Goal: Task Accomplishment & Management: Use online tool/utility

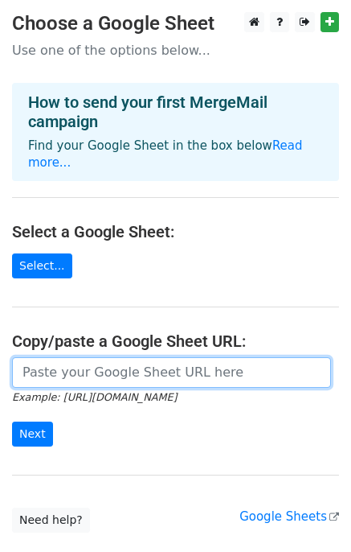
click at [196, 358] on input "url" at bounding box center [171, 372] width 319 height 31
paste input "[URL][DOMAIN_NAME]"
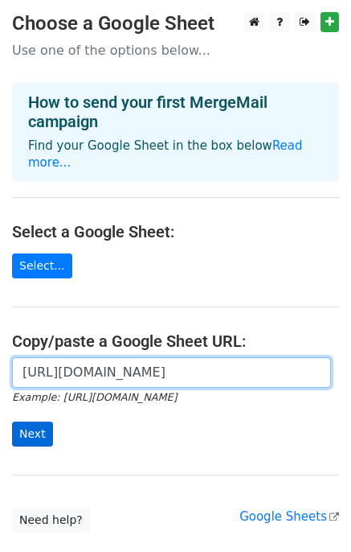
type input "[URL][DOMAIN_NAME]"
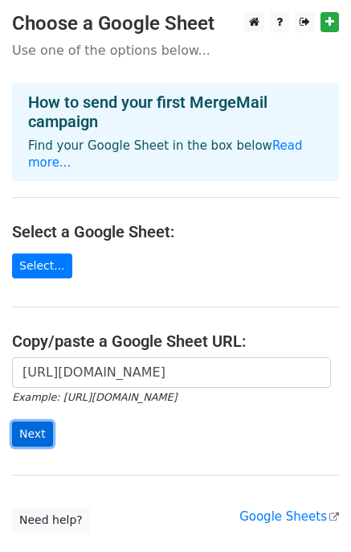
scroll to position [0, 0]
click at [22, 421] on input "Next" at bounding box center [32, 433] width 41 height 25
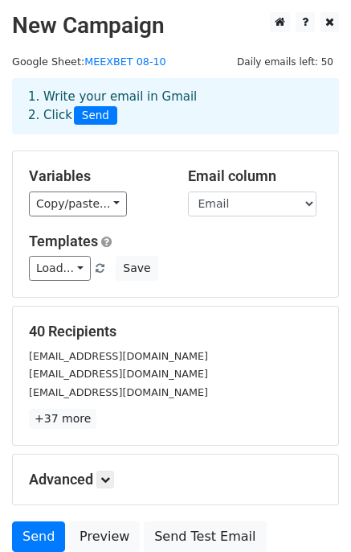
scroll to position [135, 0]
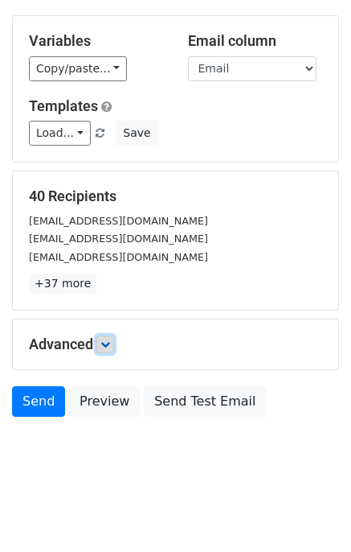
click at [106, 345] on icon at bounding box center [105, 344] width 10 height 10
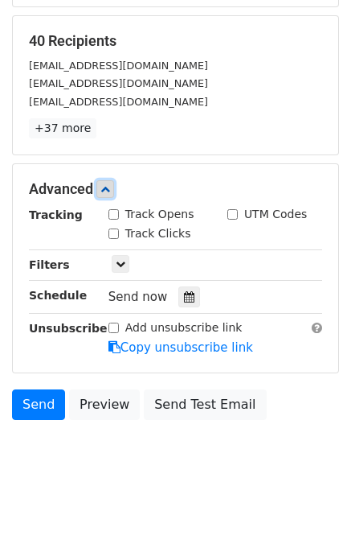
scroll to position [291, 0]
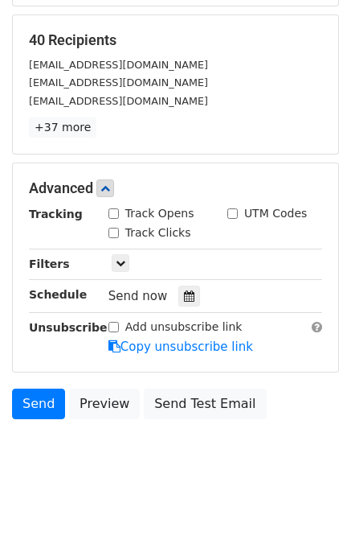
click at [119, 226] on div "Track Clicks" at bounding box center [150, 232] width 83 height 17
click at [116, 208] on input "Track Opens" at bounding box center [114, 213] width 10 height 10
checkbox input "true"
click at [113, 229] on input "Track Clicks" at bounding box center [114, 233] width 10 height 10
checkbox input "true"
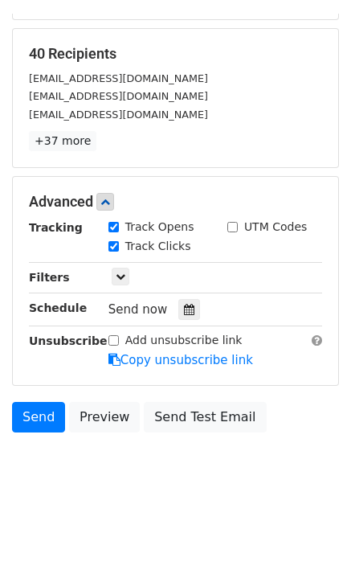
scroll to position [264, 0]
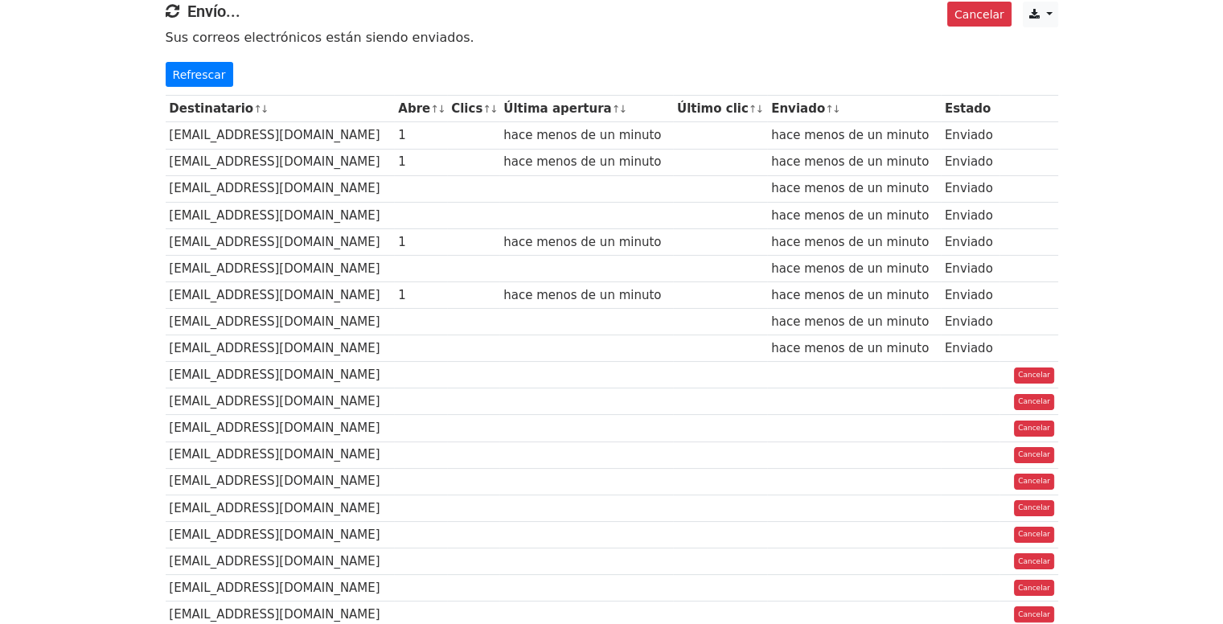
scroll to position [139, 0]
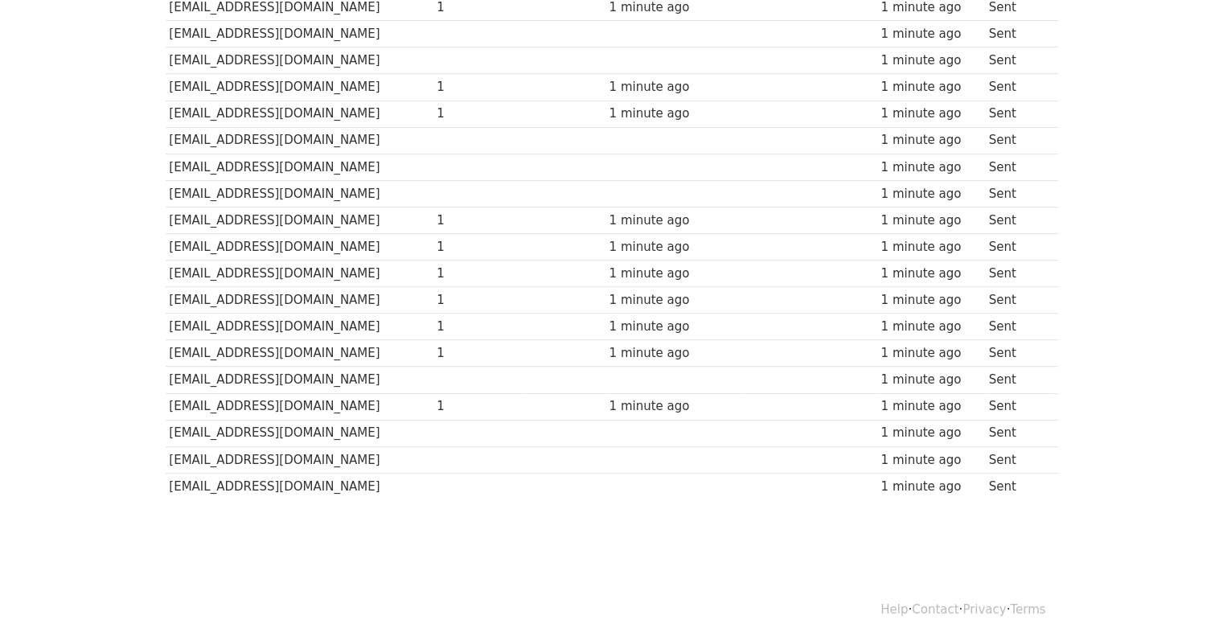
scroll to position [843, 0]
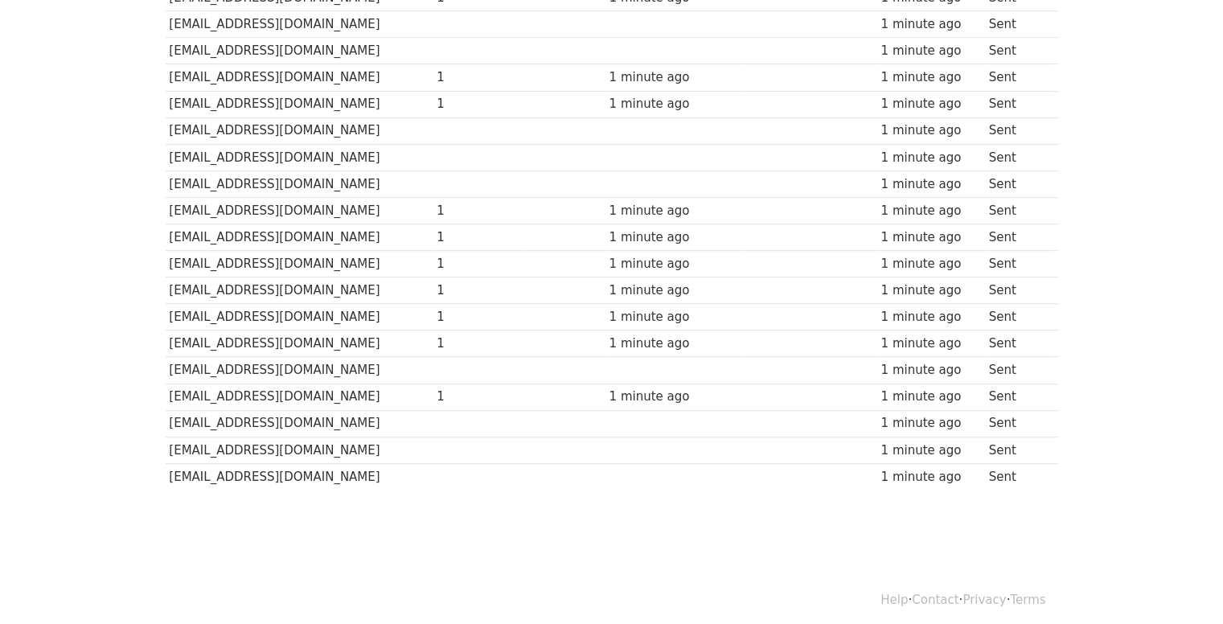
click at [574, 416] on td at bounding box center [563, 423] width 84 height 27
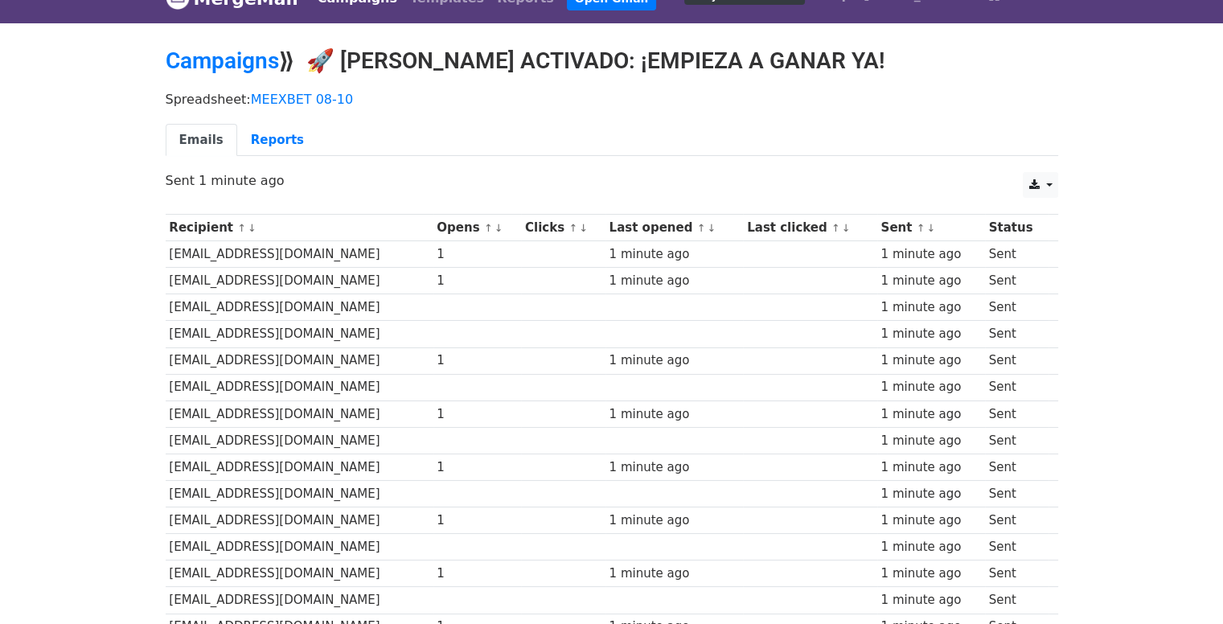
scroll to position [0, 0]
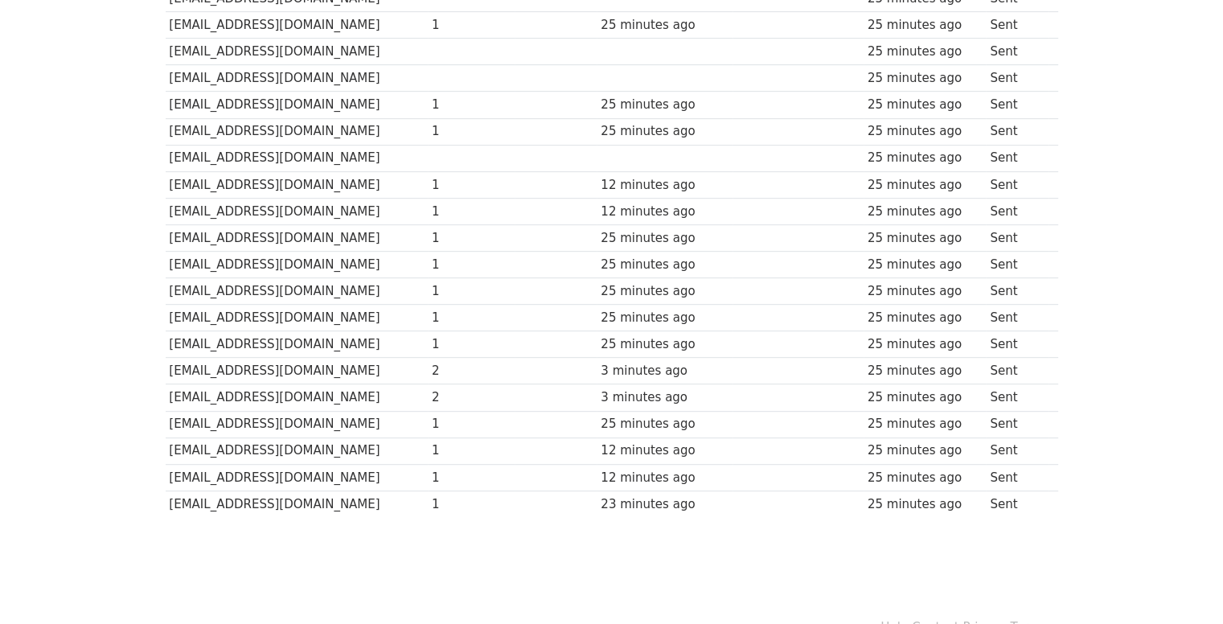
scroll to position [843, 0]
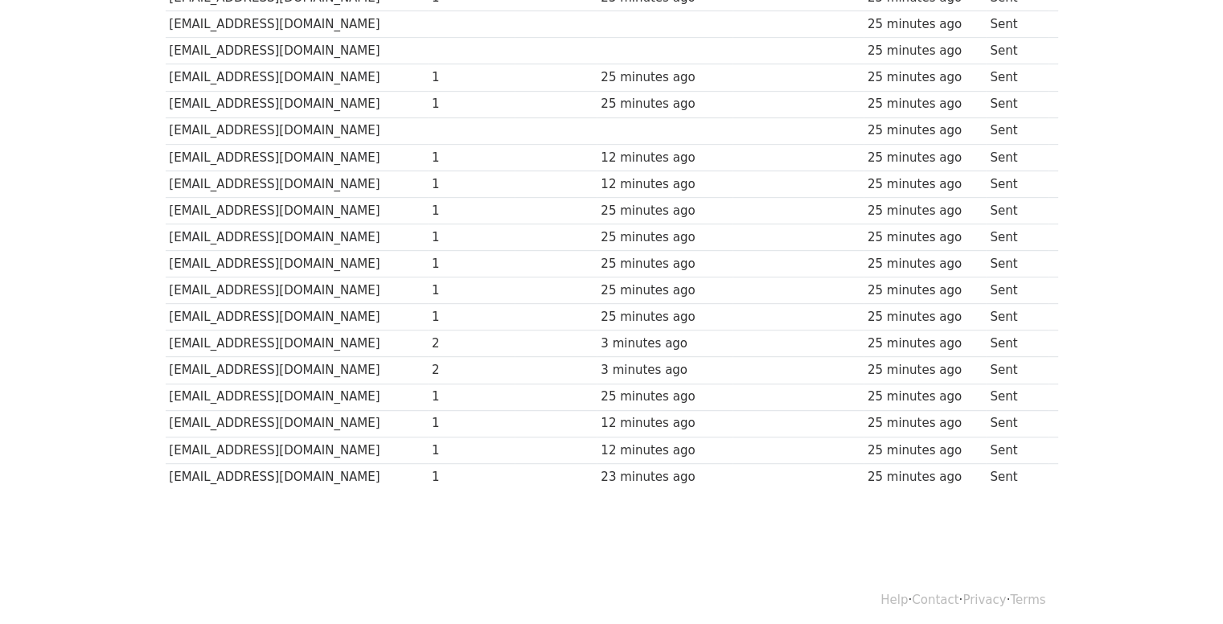
drag, startPoint x: 446, startPoint y: 338, endPoint x: 733, endPoint y: 374, distance: 289.2
click at [399, 399] on td "[EMAIL_ADDRESS][DOMAIN_NAME]" at bounding box center [297, 396] width 263 height 27
drag, startPoint x: 299, startPoint y: 326, endPoint x: 925, endPoint y: 348, distance: 626.7
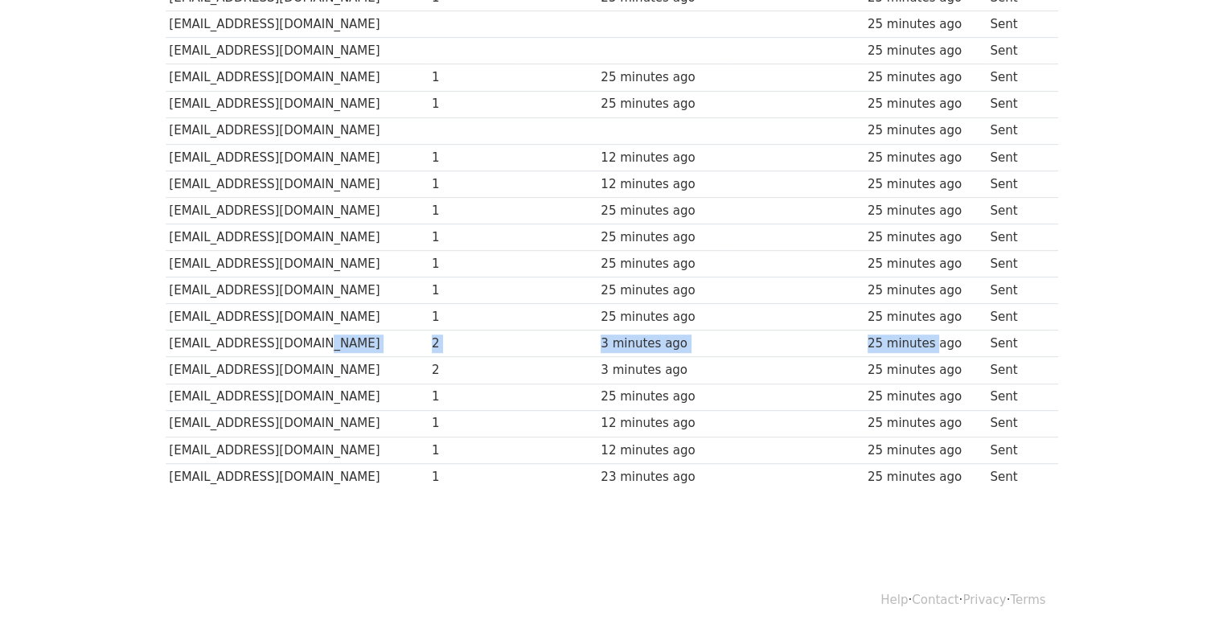
click at [643, 345] on td "3 minutes ago" at bounding box center [664, 343] width 135 height 27
click at [613, 338] on div "3 minutes ago" at bounding box center [665, 343] width 128 height 18
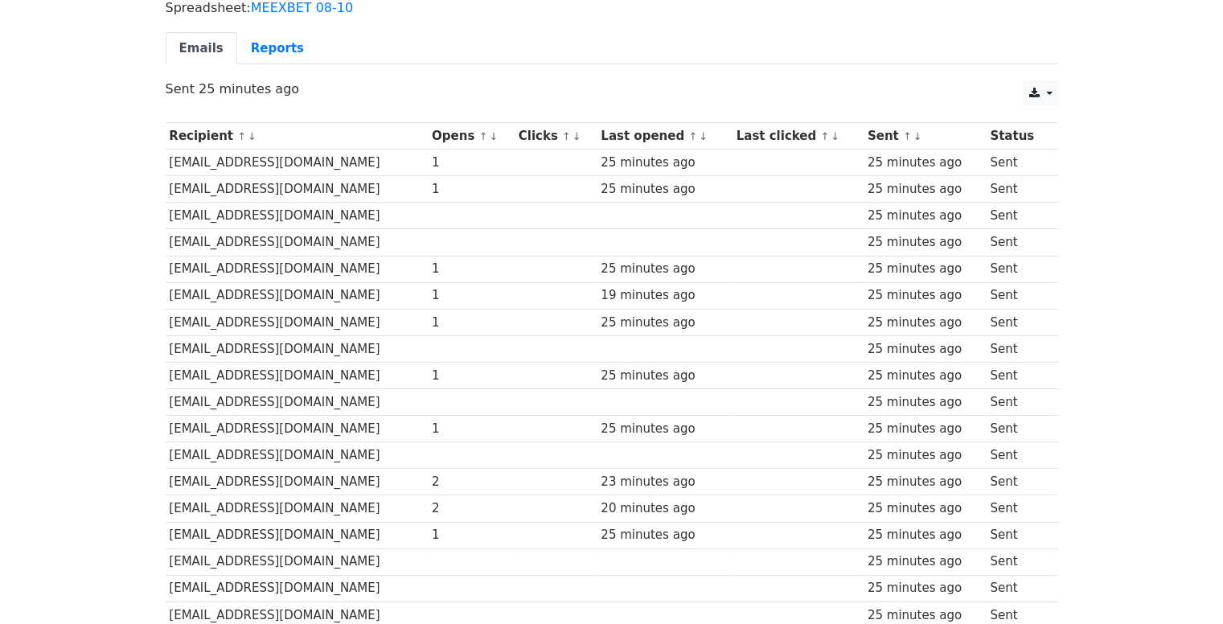
scroll to position [0, 0]
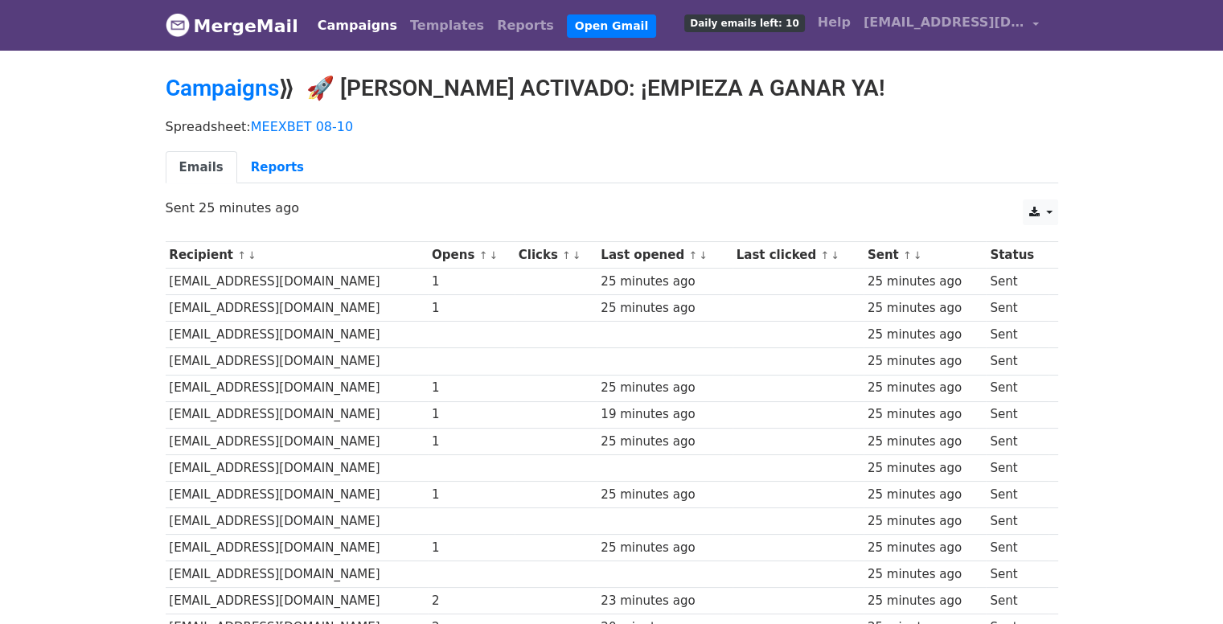
click at [453, 199] on p "Sent 25 minutes ago" at bounding box center [612, 207] width 892 height 17
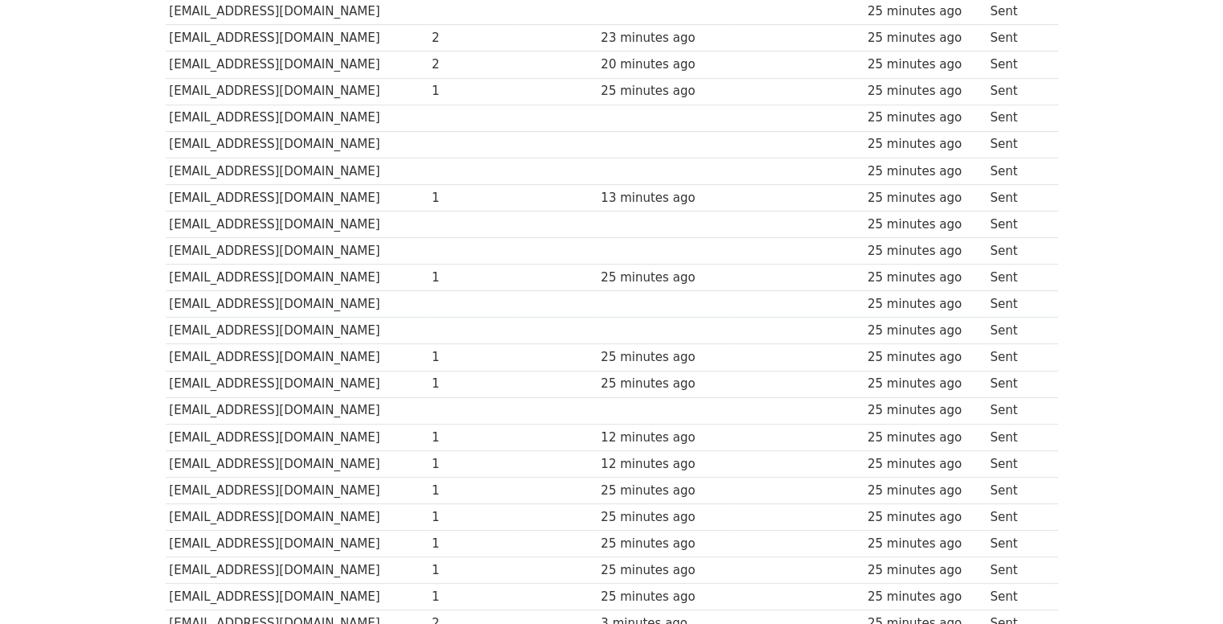
scroll to position [843, 0]
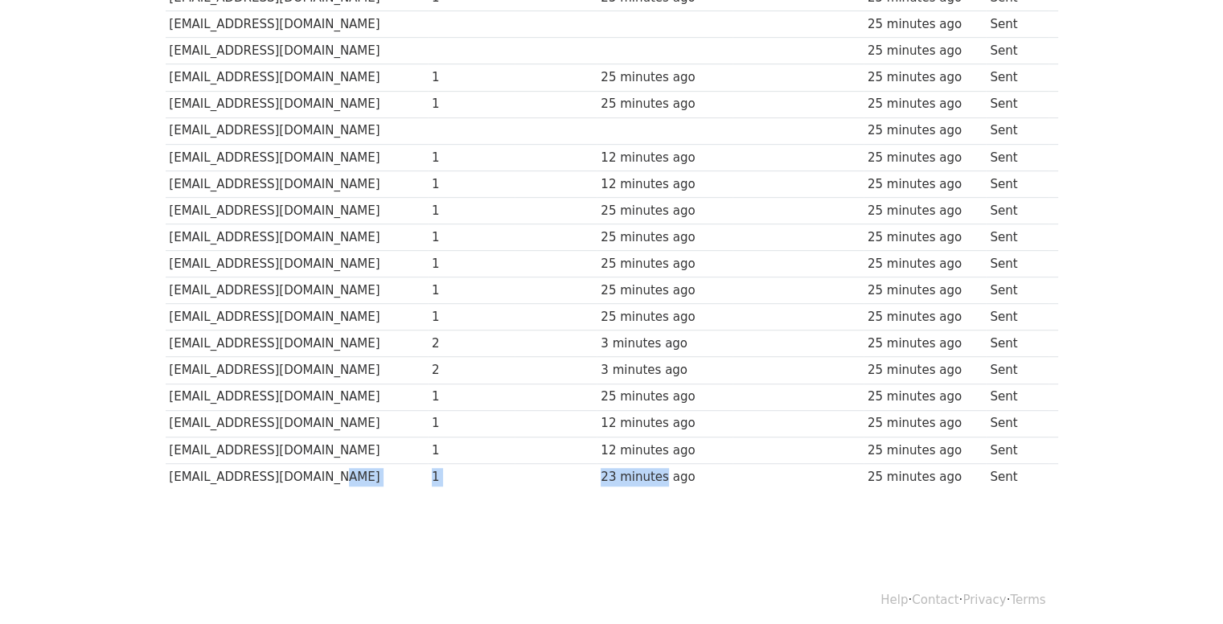
drag, startPoint x: 669, startPoint y: 469, endPoint x: 313, endPoint y: 462, distance: 356.2
click at [313, 463] on tr "goyamariavegaquintana@gmail.com 1 23 minutes ago 25 minutes ago Sent" at bounding box center [612, 476] width 892 height 27
click at [428, 466] on td "[EMAIL_ADDRESS][DOMAIN_NAME]" at bounding box center [297, 476] width 263 height 27
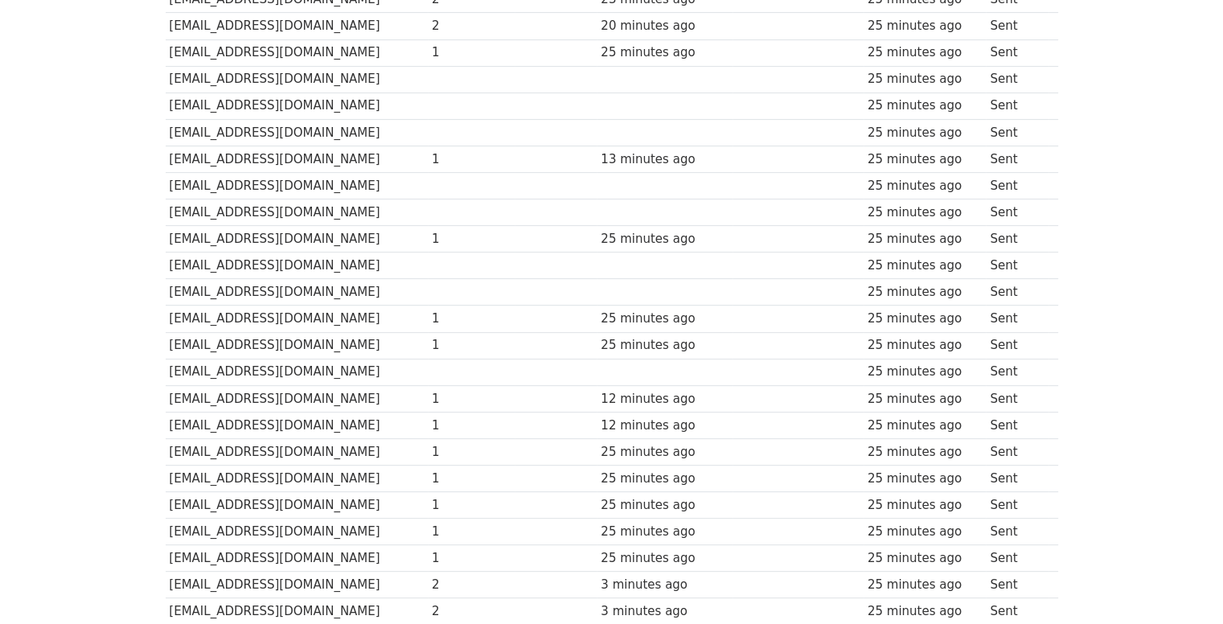
scroll to position [682, 0]
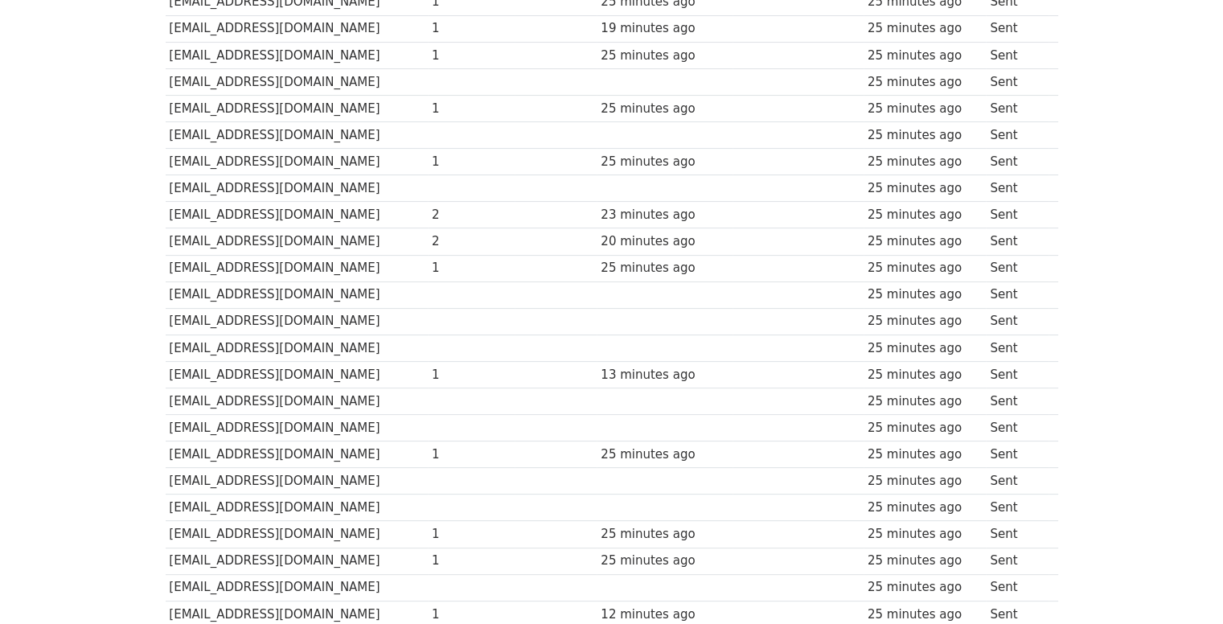
scroll to position [402, 0]
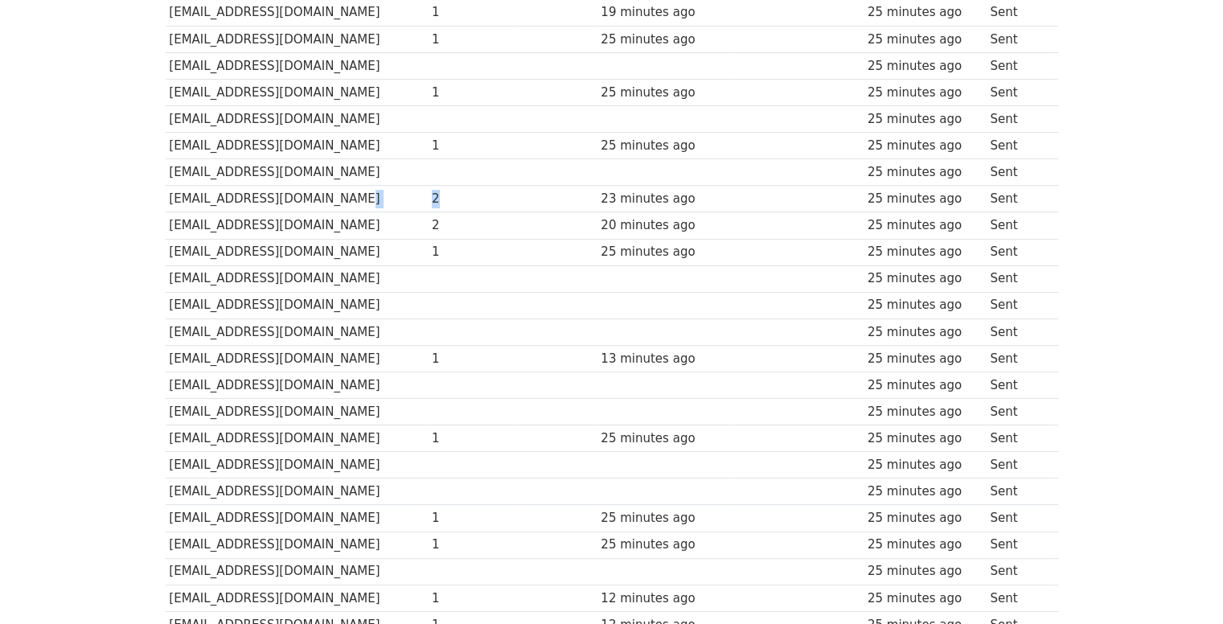
drag, startPoint x: 486, startPoint y: 182, endPoint x: 396, endPoint y: 192, distance: 89.8
click at [396, 192] on tr "jhoselyntsuink6@gmail.com 2 23 minutes ago 25 minutes ago Sent" at bounding box center [612, 199] width 892 height 27
click at [674, 218] on div "20 minutes ago" at bounding box center [665, 225] width 128 height 18
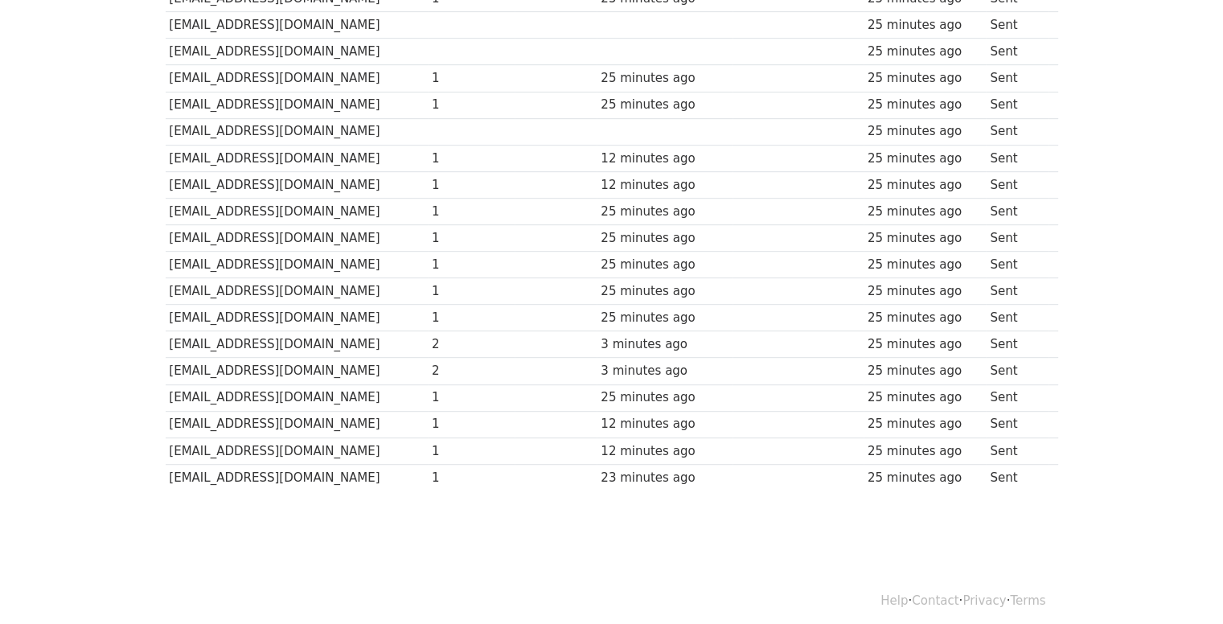
scroll to position [843, 0]
drag, startPoint x: 408, startPoint y: 336, endPoint x: 617, endPoint y: 381, distance: 213.8
click at [563, 383] on td at bounding box center [556, 396] width 83 height 27
click at [401, 346] on td "[EMAIL_ADDRESS][DOMAIN_NAME]" at bounding box center [297, 343] width 263 height 27
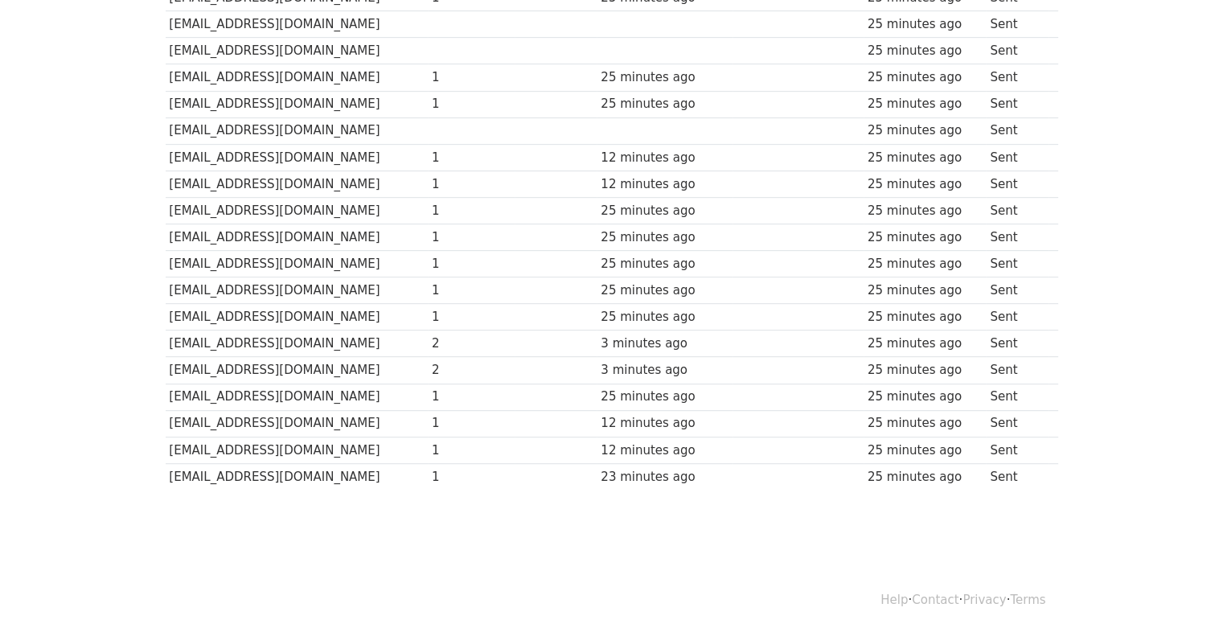
drag, startPoint x: 305, startPoint y: 371, endPoint x: 189, endPoint y: 366, distance: 115.9
click at [301, 371] on td "[EMAIL_ADDRESS][DOMAIN_NAME]" at bounding box center [297, 370] width 263 height 27
click at [183, 364] on td "[EMAIL_ADDRESS][DOMAIN_NAME]" at bounding box center [297, 370] width 263 height 27
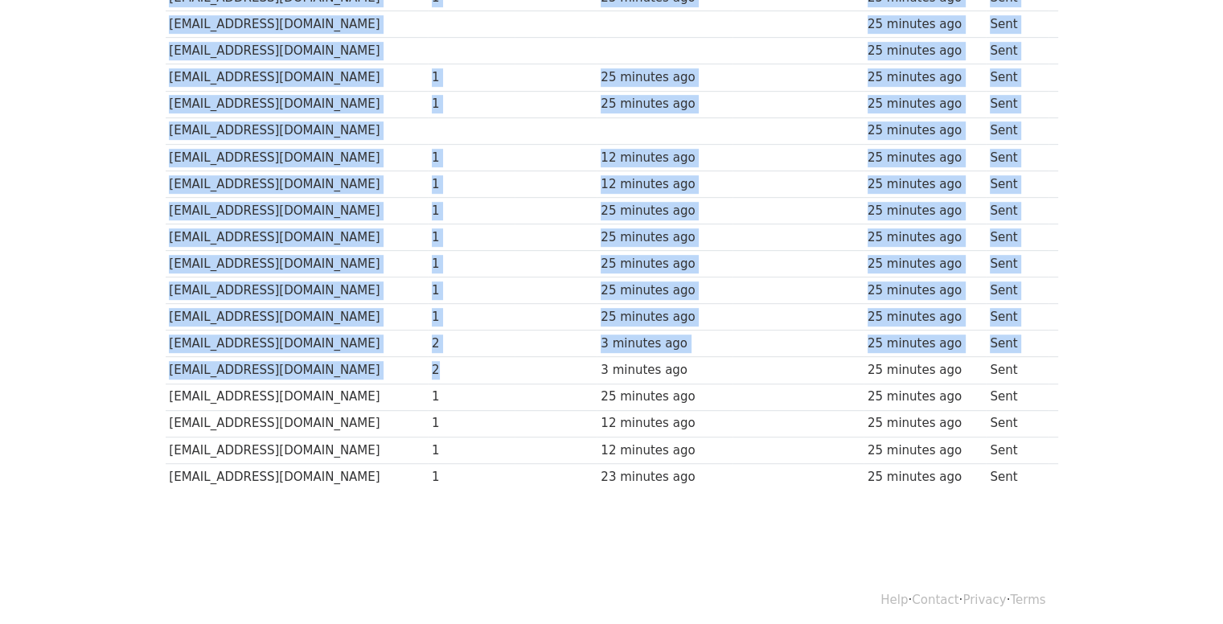
drag, startPoint x: 158, startPoint y: 358, endPoint x: 565, endPoint y: 374, distance: 407.9
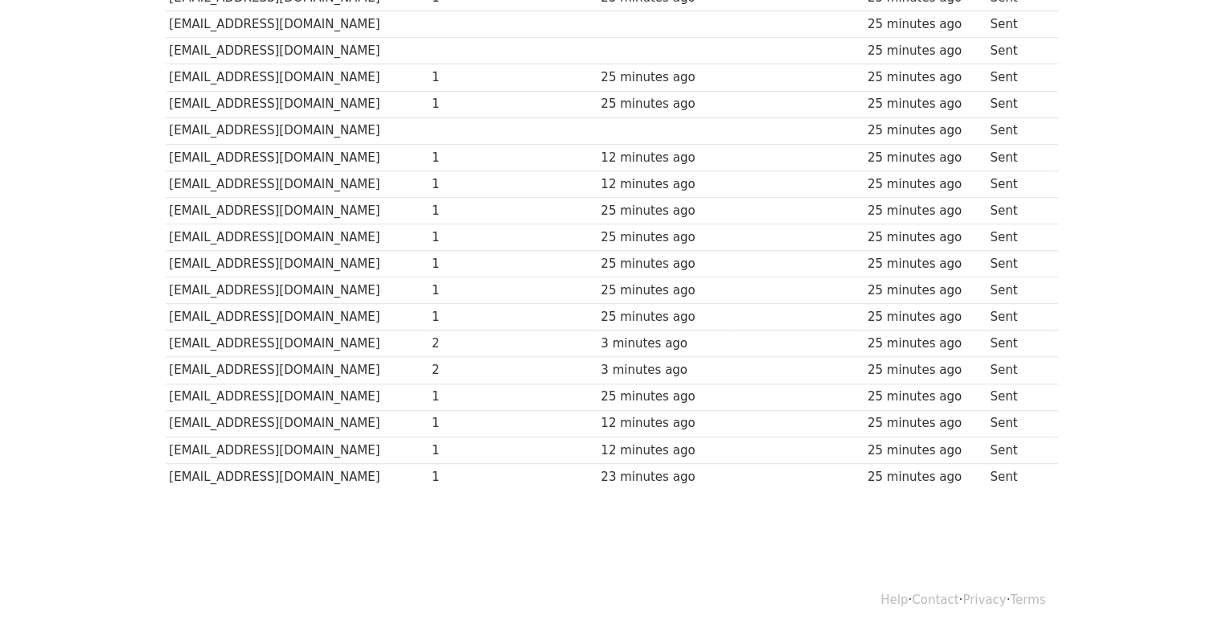
click at [597, 383] on td at bounding box center [556, 396] width 83 height 27
drag, startPoint x: 191, startPoint y: 365, endPoint x: 1027, endPoint y: 375, distance: 836.2
click at [1041, 371] on tr "pitooo@gmail.com 2 3 minutes ago 25 minutes ago Sent" at bounding box center [612, 370] width 892 height 27
click at [490, 361] on div "2" at bounding box center [471, 370] width 79 height 18
click at [467, 334] on div "2" at bounding box center [471, 343] width 79 height 18
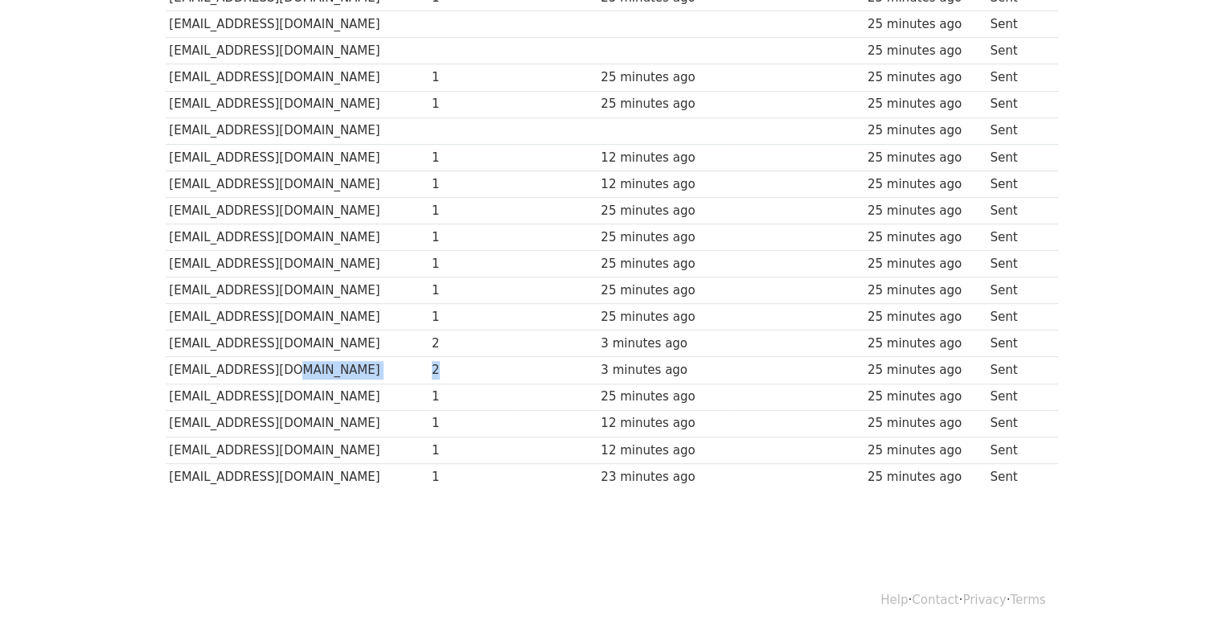
drag, startPoint x: 465, startPoint y: 368, endPoint x: 508, endPoint y: 368, distance: 42.6
click at [478, 368] on div "2" at bounding box center [471, 370] width 79 height 18
click at [457, 334] on div "2" at bounding box center [471, 343] width 79 height 18
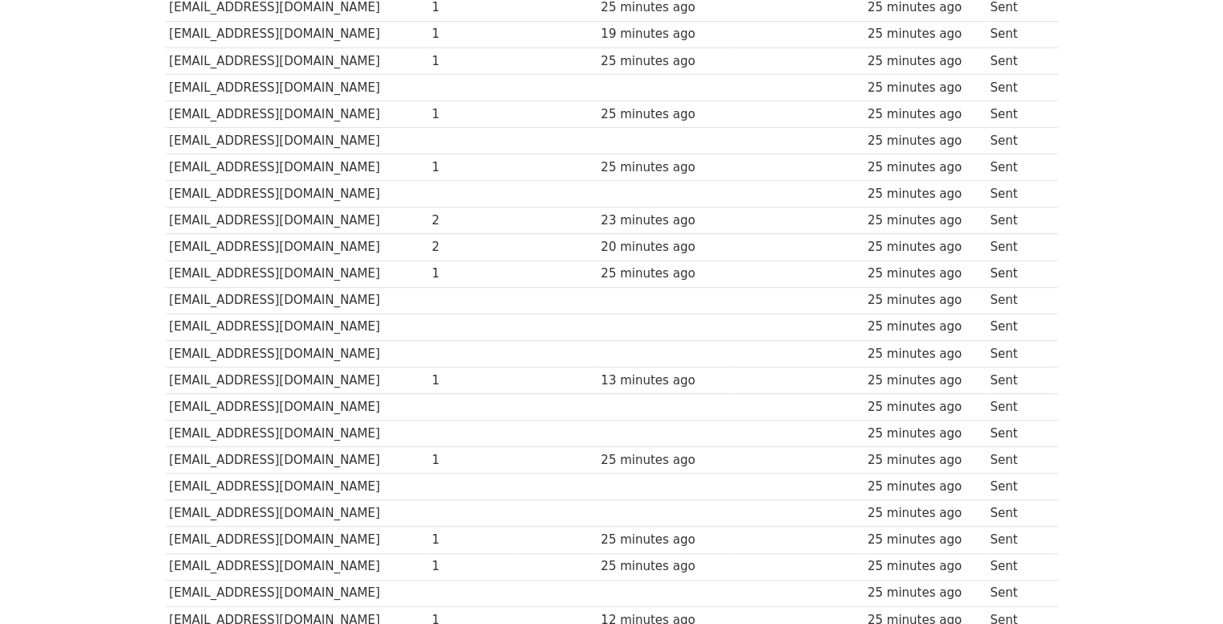
scroll to position [482, 0]
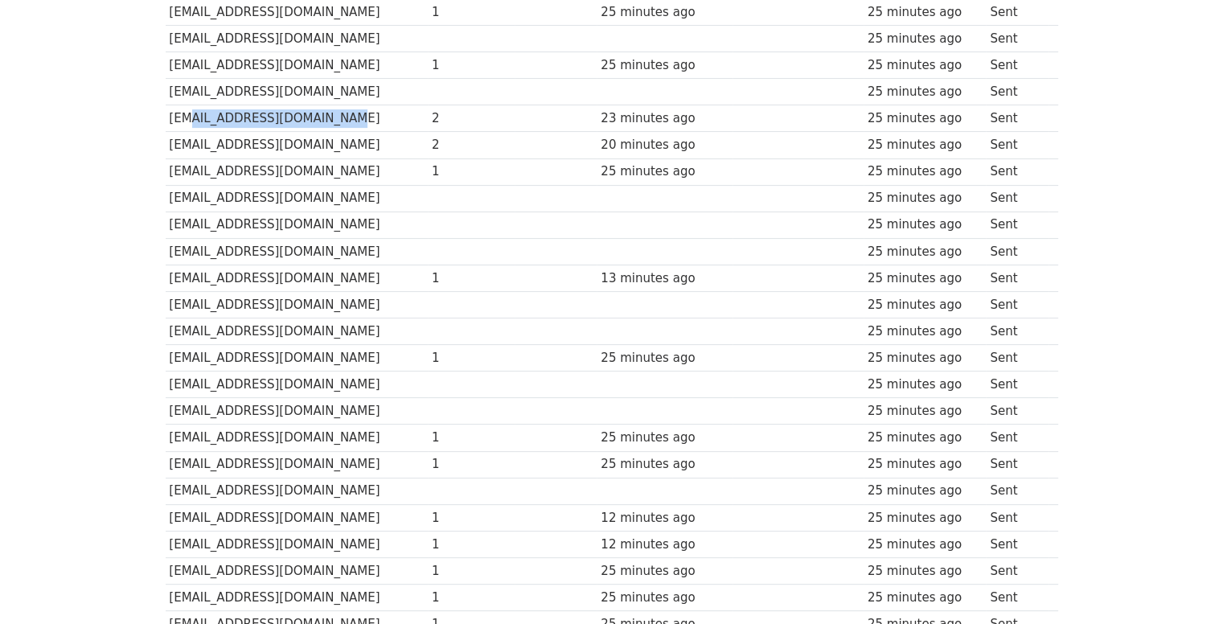
drag, startPoint x: 175, startPoint y: 112, endPoint x: 315, endPoint y: 129, distance: 140.9
click at [402, 114] on td "[EMAIL_ADDRESS][DOMAIN_NAME]" at bounding box center [297, 118] width 263 height 27
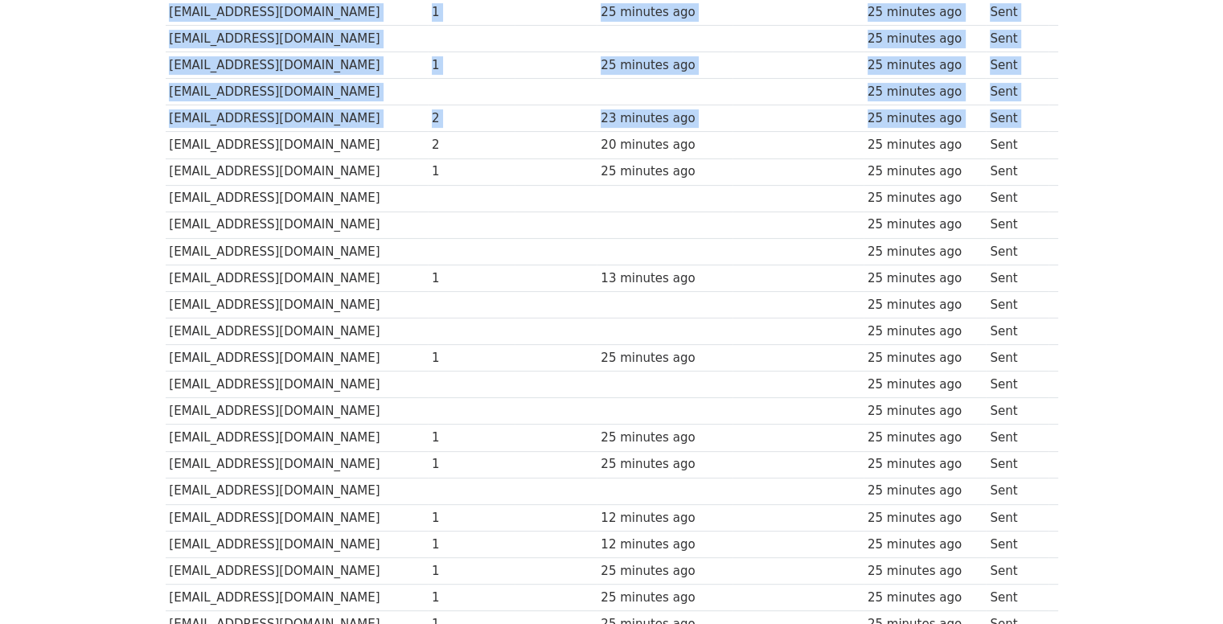
click at [166, 149] on div "Recipient ↑ ↓ Opens ↑ ↓ Clicks ↑ ↓ Last opened ↑ ↓ Last clicked ↑ ↓ Sent ↑ ↓ St…" at bounding box center [612, 307] width 916 height 1112
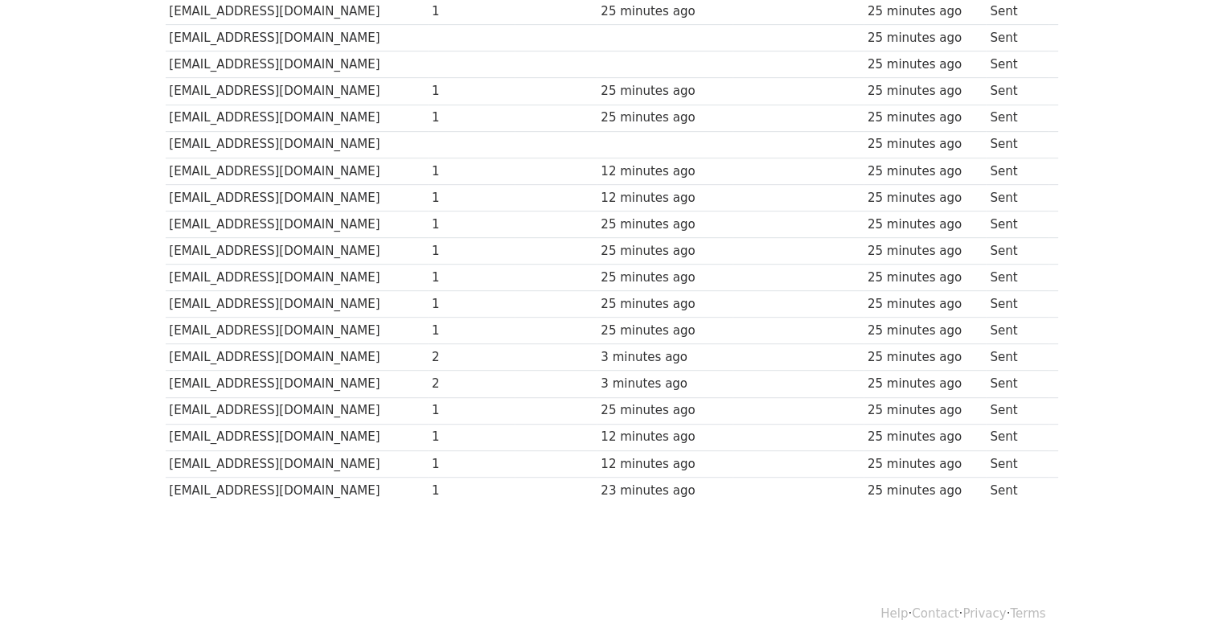
scroll to position [843, 0]
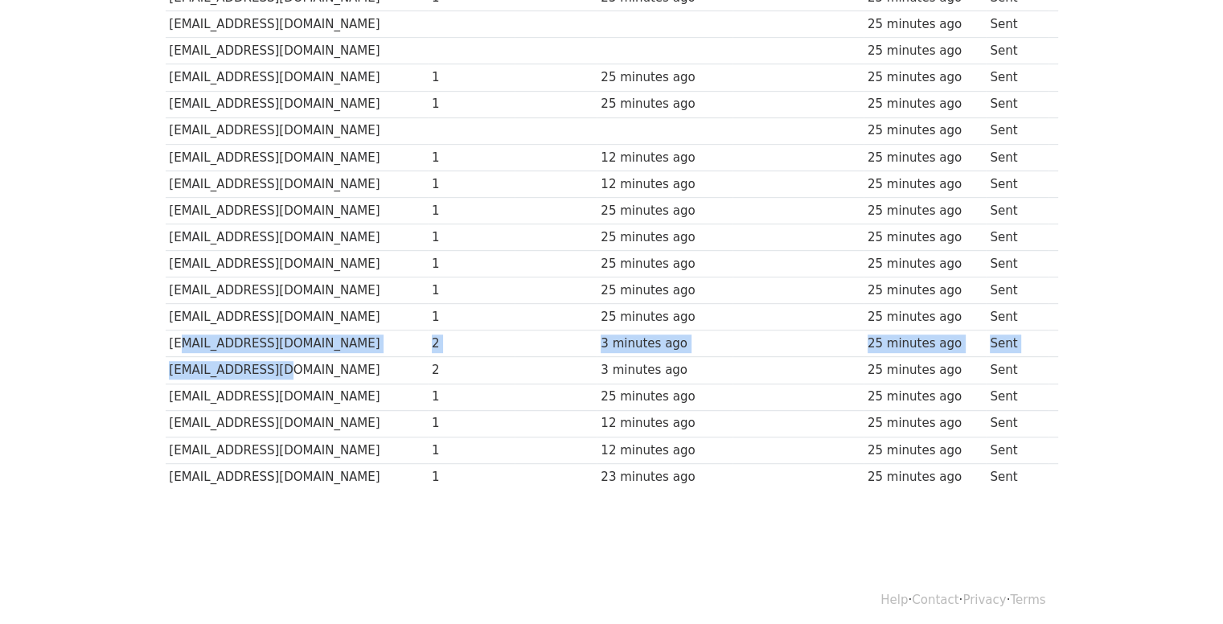
drag, startPoint x: 174, startPoint y: 338, endPoint x: 360, endPoint y: 355, distance: 186.5
click at [425, 334] on td "[EMAIL_ADDRESS][DOMAIN_NAME]" at bounding box center [297, 343] width 263 height 27
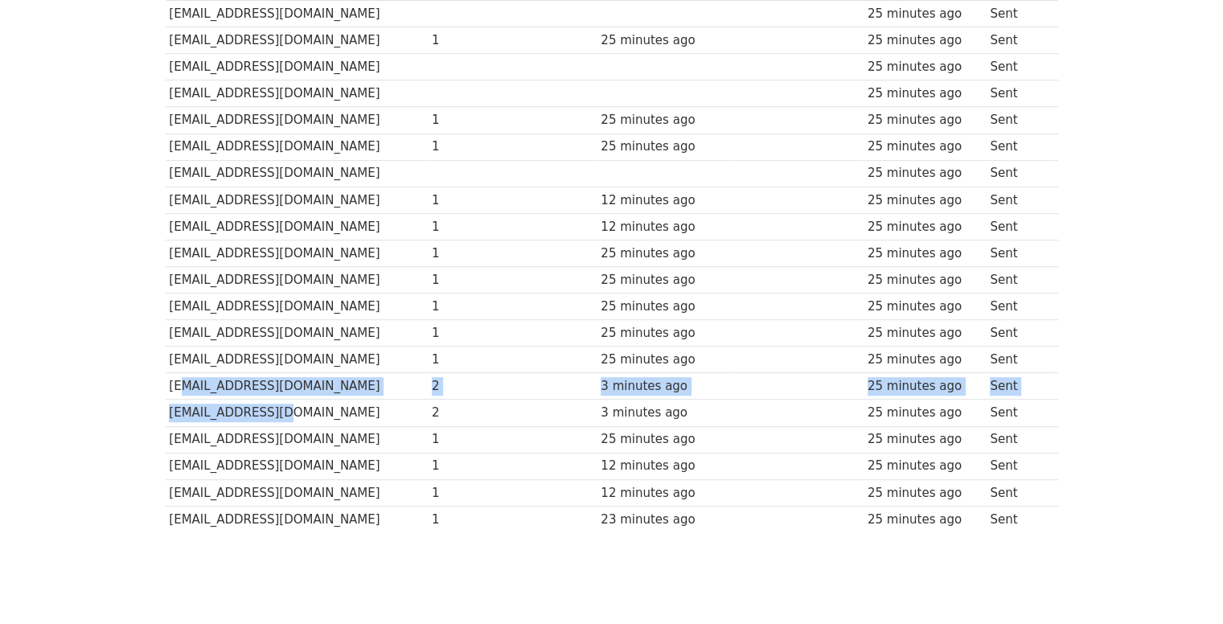
scroll to position [762, 0]
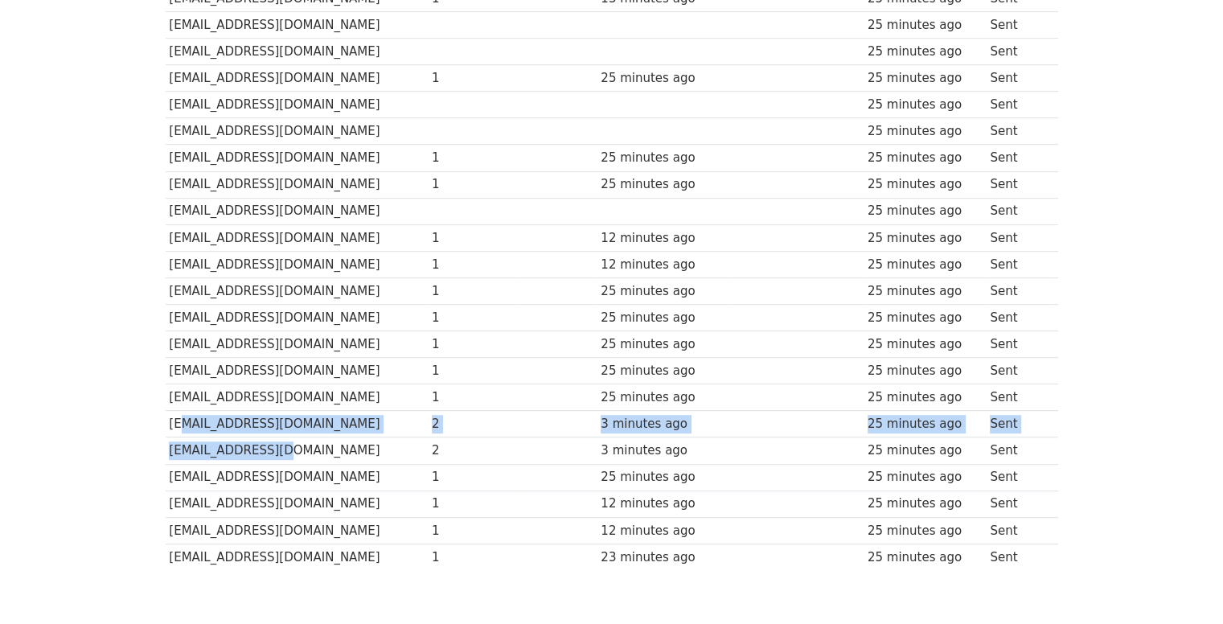
click at [572, 411] on td at bounding box center [556, 424] width 83 height 27
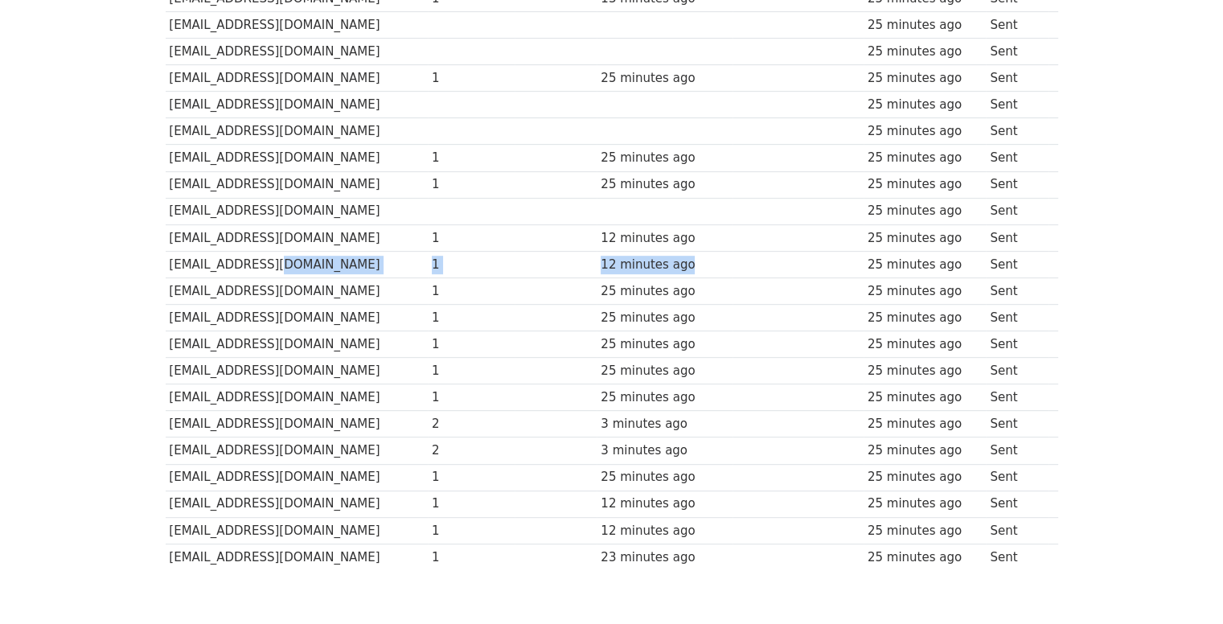
drag, startPoint x: 268, startPoint y: 261, endPoint x: 740, endPoint y: 266, distance: 471.9
click at [739, 264] on tr "carlos9977a@gmail.com 1 12 minutes ago 25 minutes ago Sent" at bounding box center [612, 264] width 892 height 27
click at [658, 364] on div "25 minutes ago" at bounding box center [665, 371] width 128 height 18
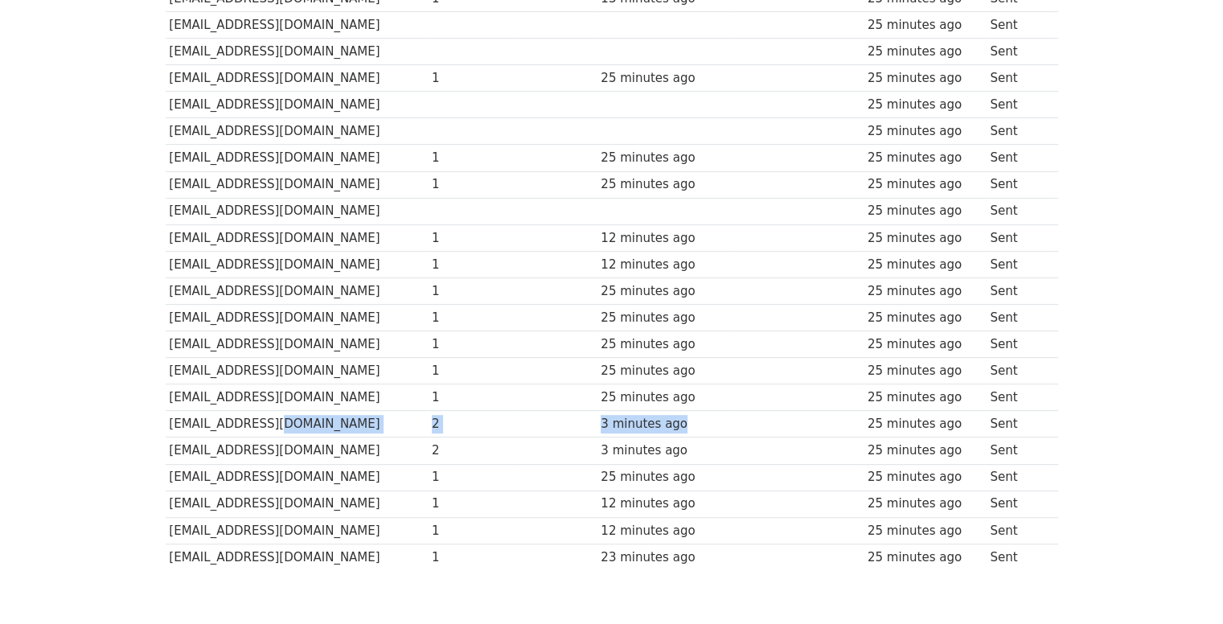
drag, startPoint x: 716, startPoint y: 427, endPoint x: 254, endPoint y: 413, distance: 462.5
click at [254, 413] on tr "yesicavelazquez389@gmail.com 2 3 minutes ago 25 minutes ago Sent" at bounding box center [612, 424] width 892 height 27
click at [453, 474] on td "1" at bounding box center [471, 477] width 87 height 27
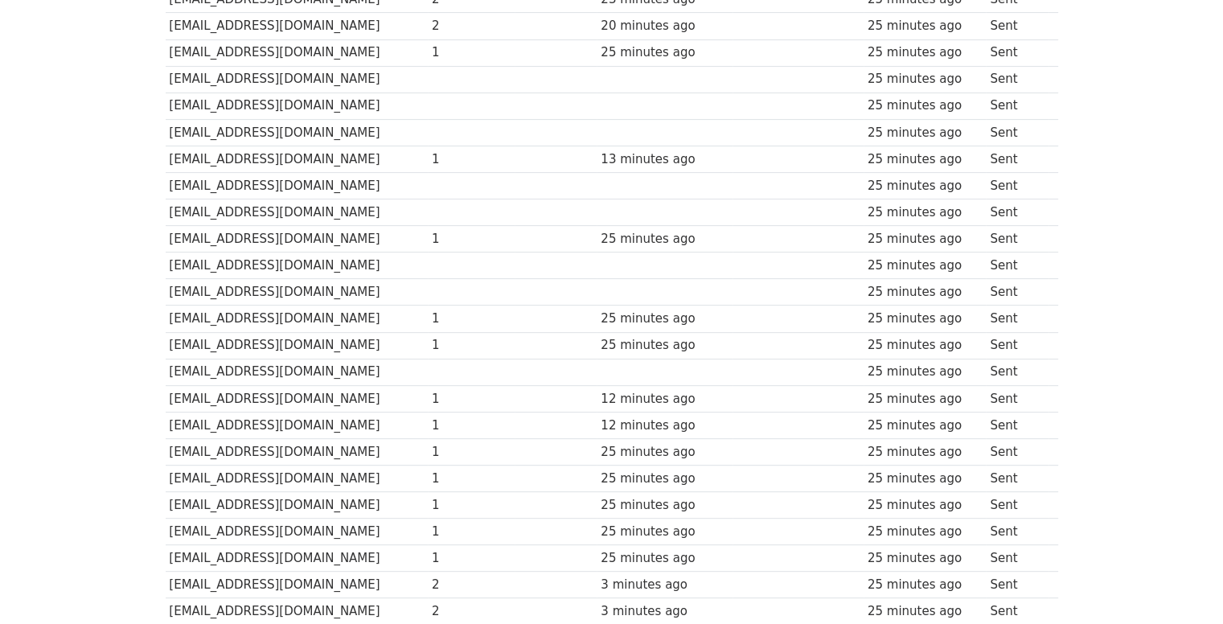
scroll to position [441, 0]
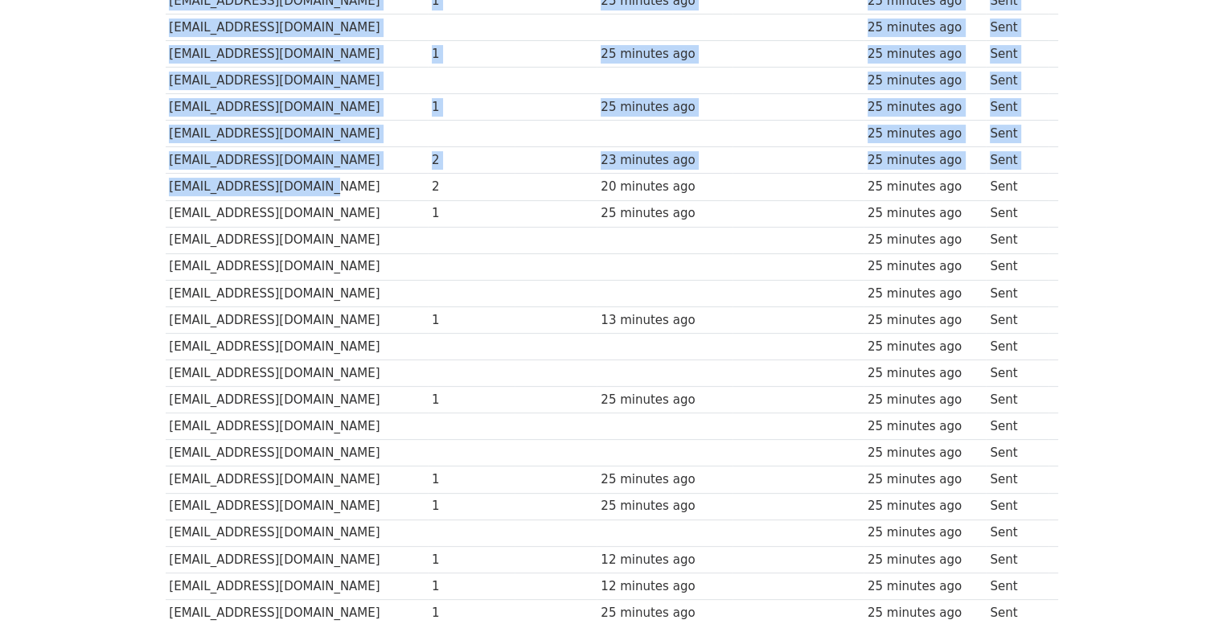
drag, startPoint x: 161, startPoint y: 186, endPoint x: 297, endPoint y: 182, distance: 136.7
click at [297, 182] on div "Recipient ↑ ↓ Opens ↑ ↓ Clicks ↑ ↓ Last opened ↑ ↓ Last clicked ↑ ↓ Sent ↑ ↓ St…" at bounding box center [612, 349] width 916 height 1112
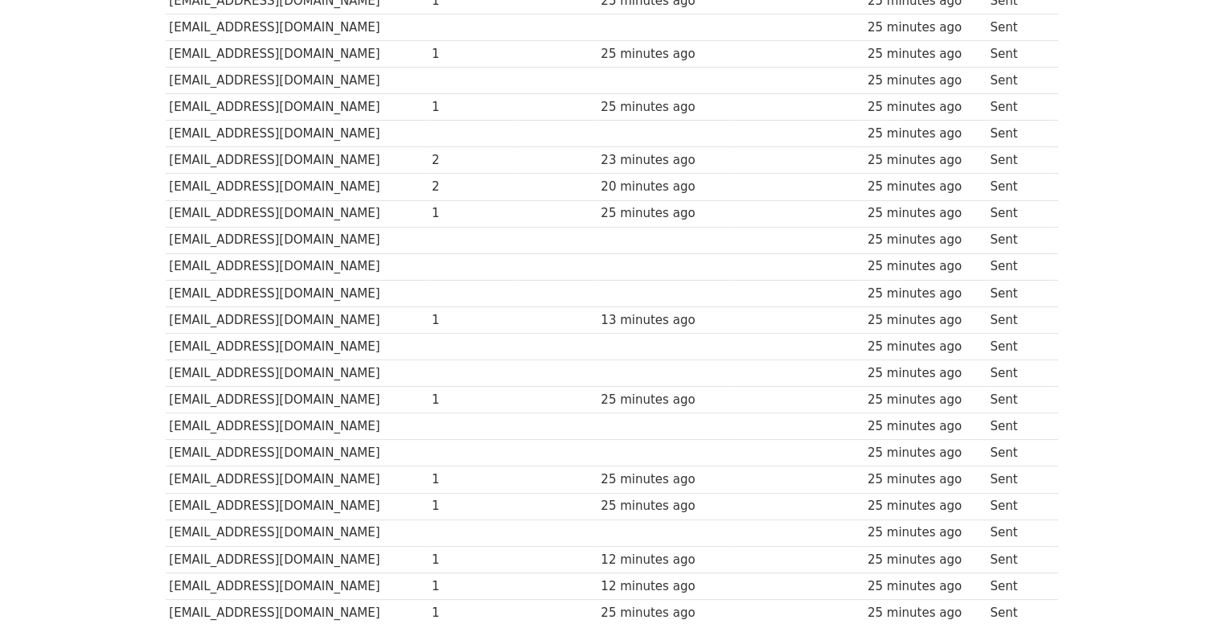
click at [308, 181] on td "[EMAIL_ADDRESS][DOMAIN_NAME]" at bounding box center [297, 187] width 263 height 27
drag, startPoint x: 310, startPoint y: 181, endPoint x: 170, endPoint y: 186, distance: 140.0
click at [170, 186] on td "[EMAIL_ADDRESS][DOMAIN_NAME]" at bounding box center [297, 187] width 263 height 27
copy td "uani23cuevas@gmail.com"
click at [459, 231] on td at bounding box center [471, 240] width 87 height 27
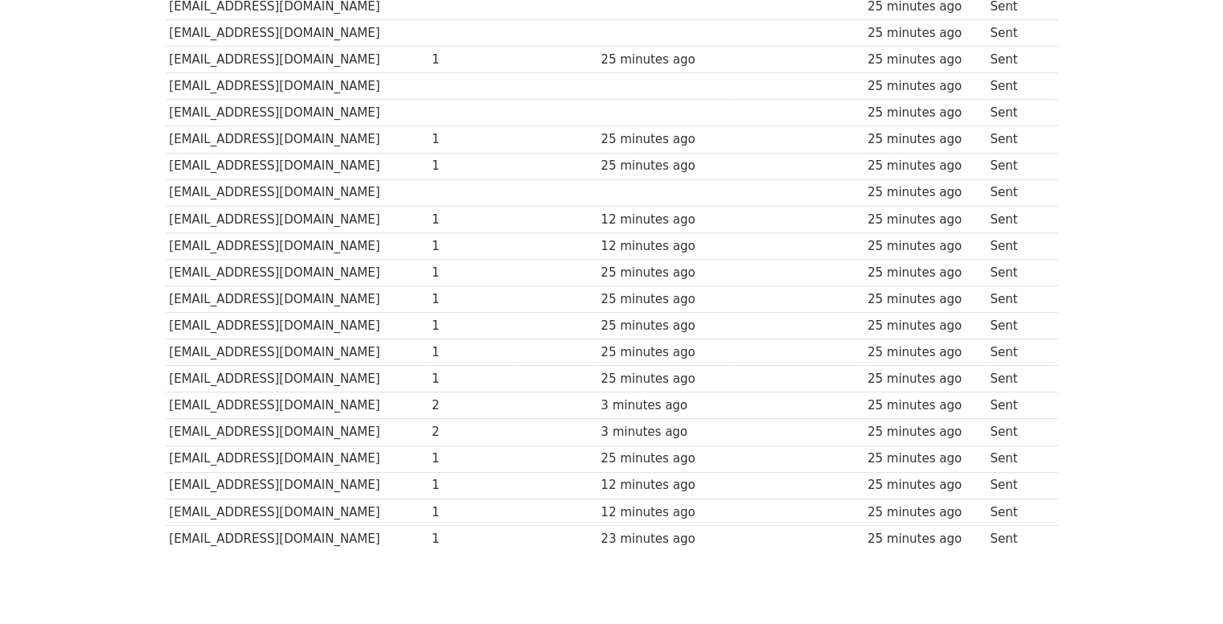
scroll to position [843, 0]
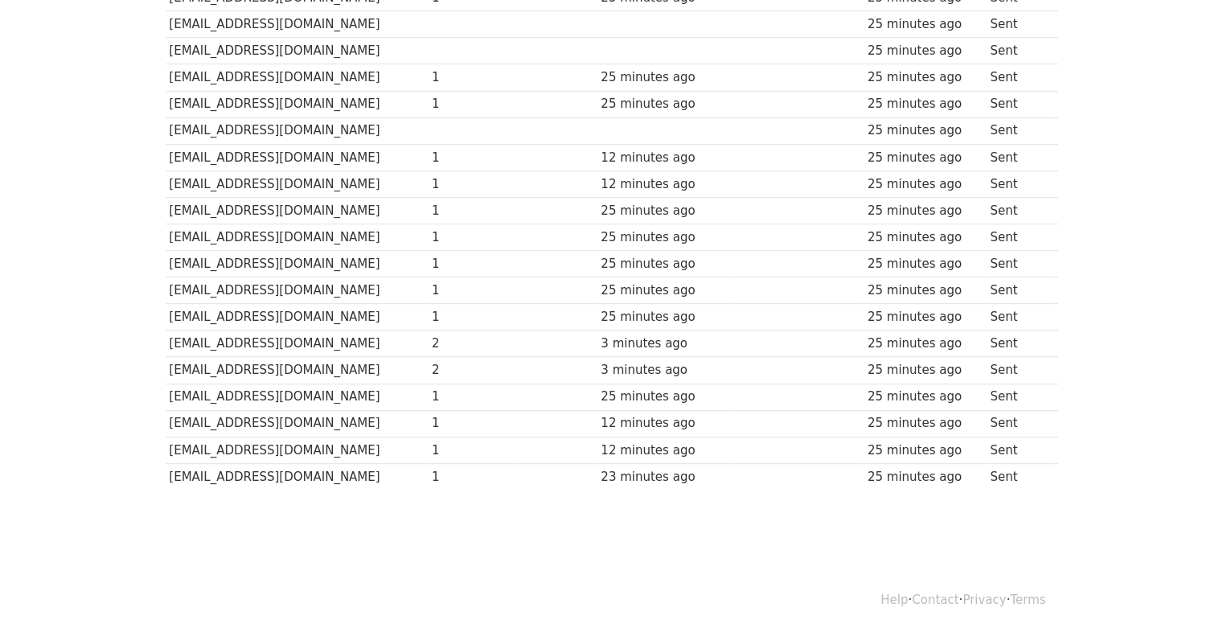
click at [637, 477] on td "23 minutes ago" at bounding box center [664, 476] width 135 height 27
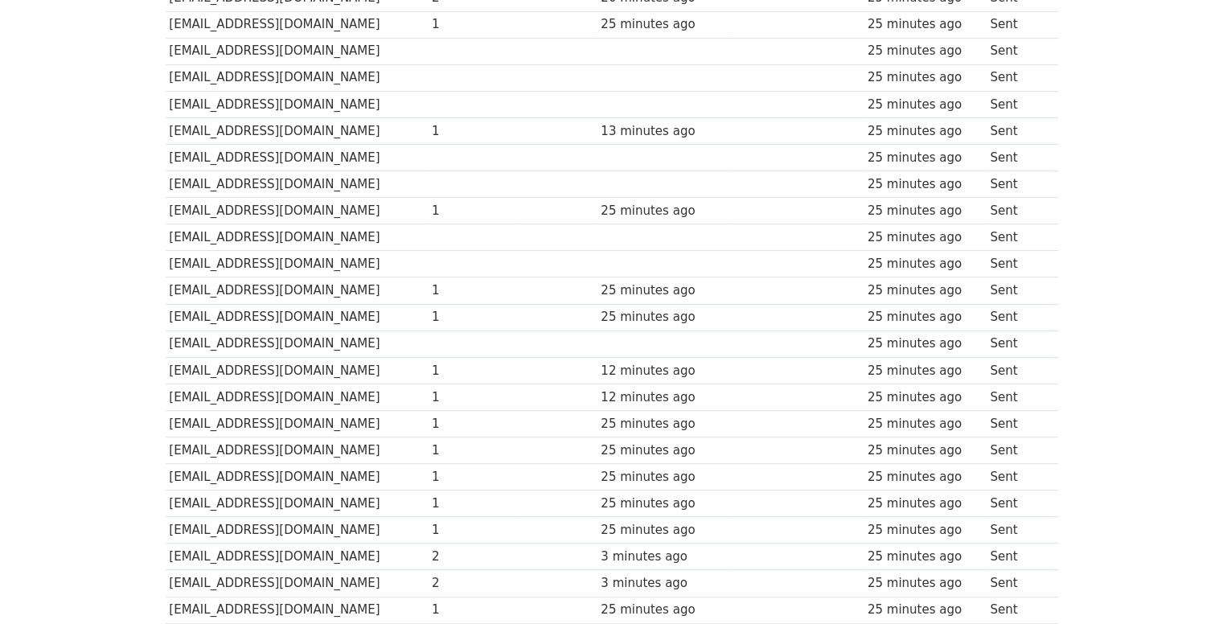
scroll to position [521, 0]
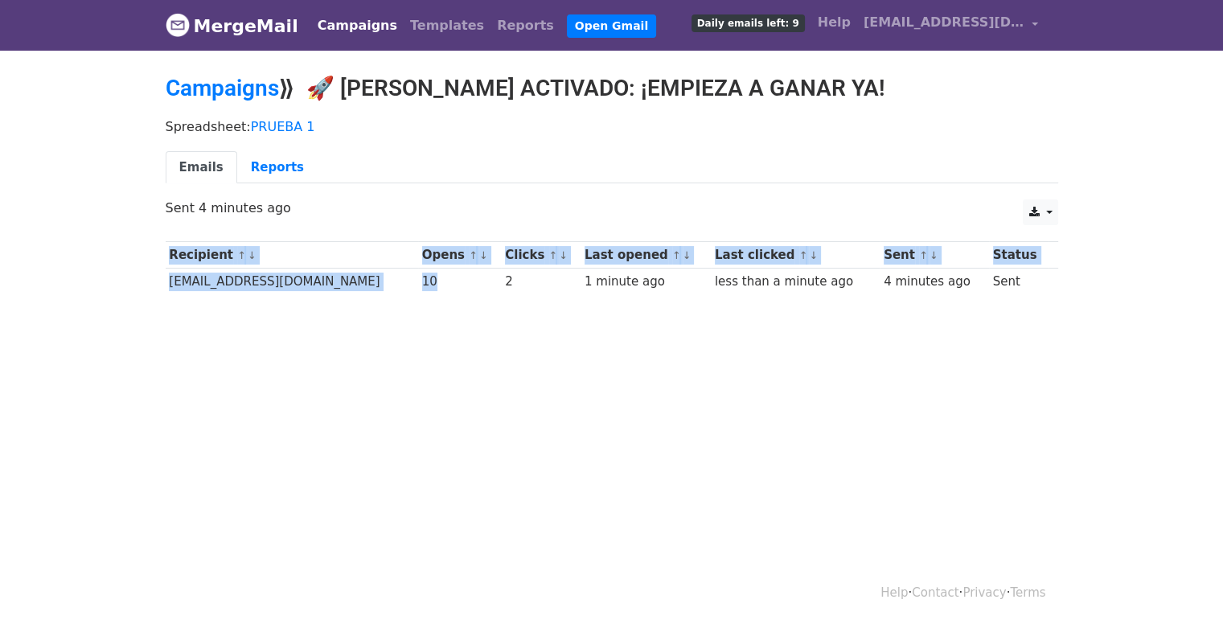
drag, startPoint x: 462, startPoint y: 287, endPoint x: 543, endPoint y: 402, distance: 140.7
click at [566, 316] on body "MergeMail Campaigns Templates Reports Open Gmail Daily emails left: 9 Help meex…" at bounding box center [611, 185] width 1223 height 371
click at [537, 420] on html "MergeMail Campaigns Templates Reports Open Gmail Daily emails left: 9 Help meex…" at bounding box center [611, 312] width 1223 height 624
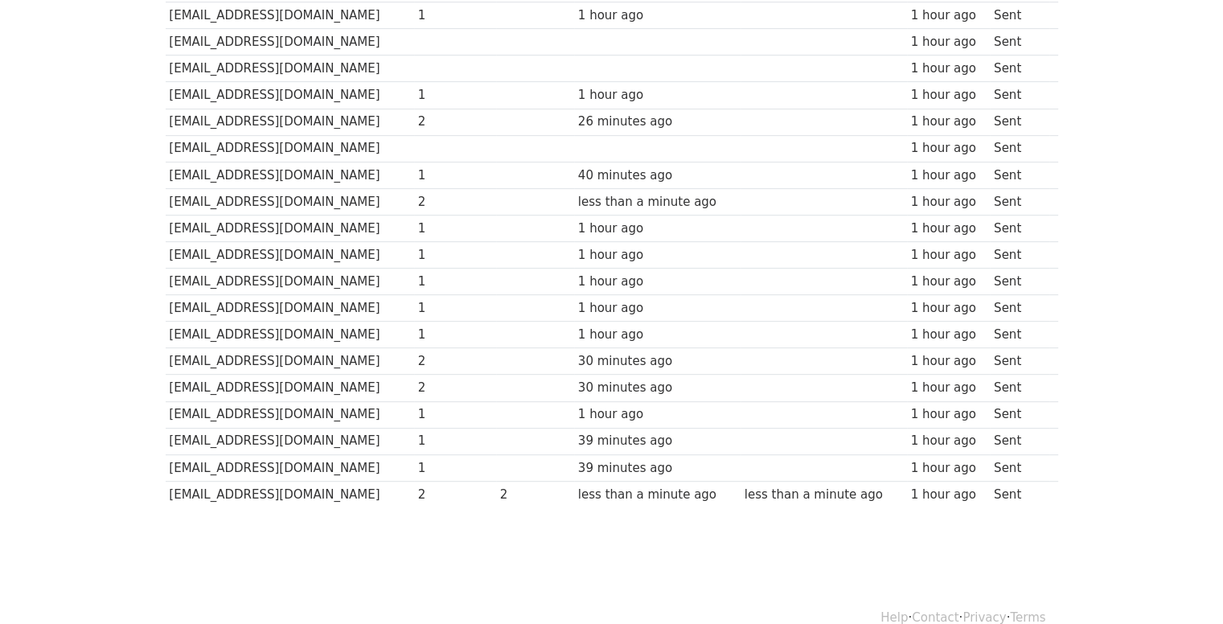
scroll to position [843, 0]
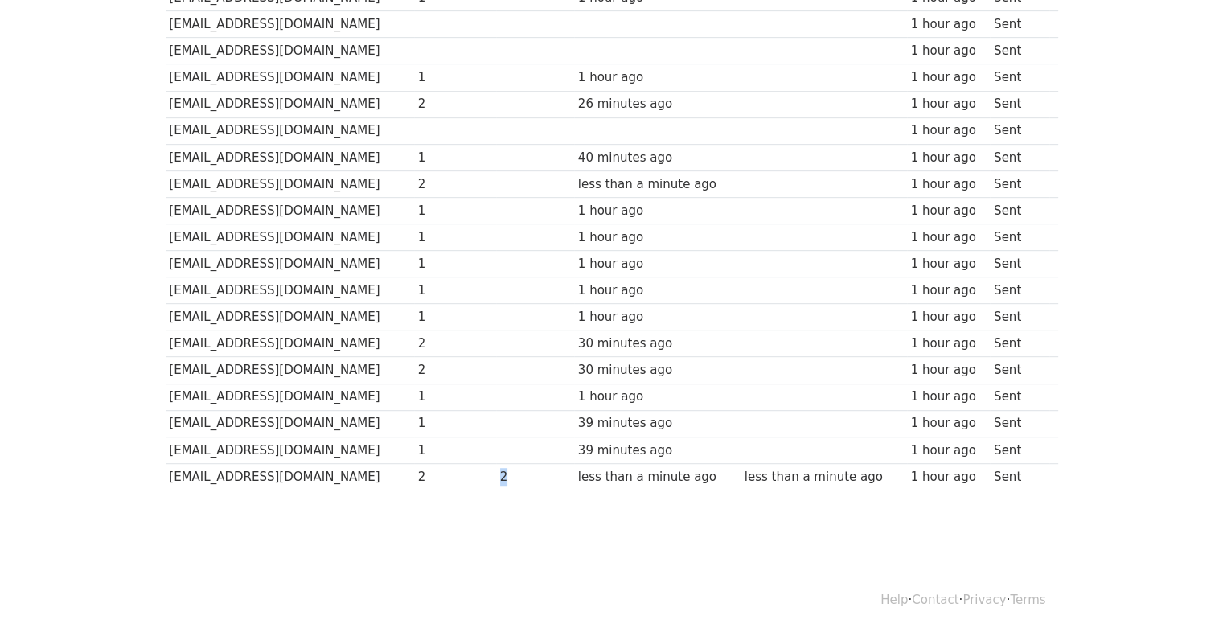
drag, startPoint x: 517, startPoint y: 473, endPoint x: 502, endPoint y: 469, distance: 15.8
click at [502, 469] on td "2" at bounding box center [535, 476] width 78 height 27
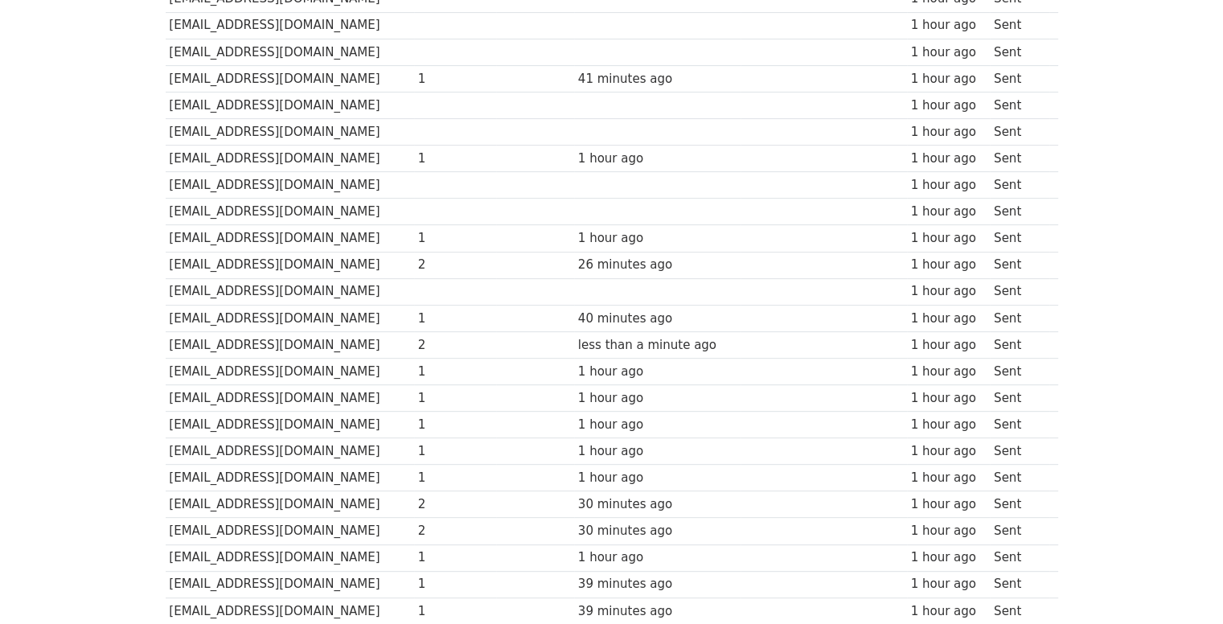
scroll to position [724, 0]
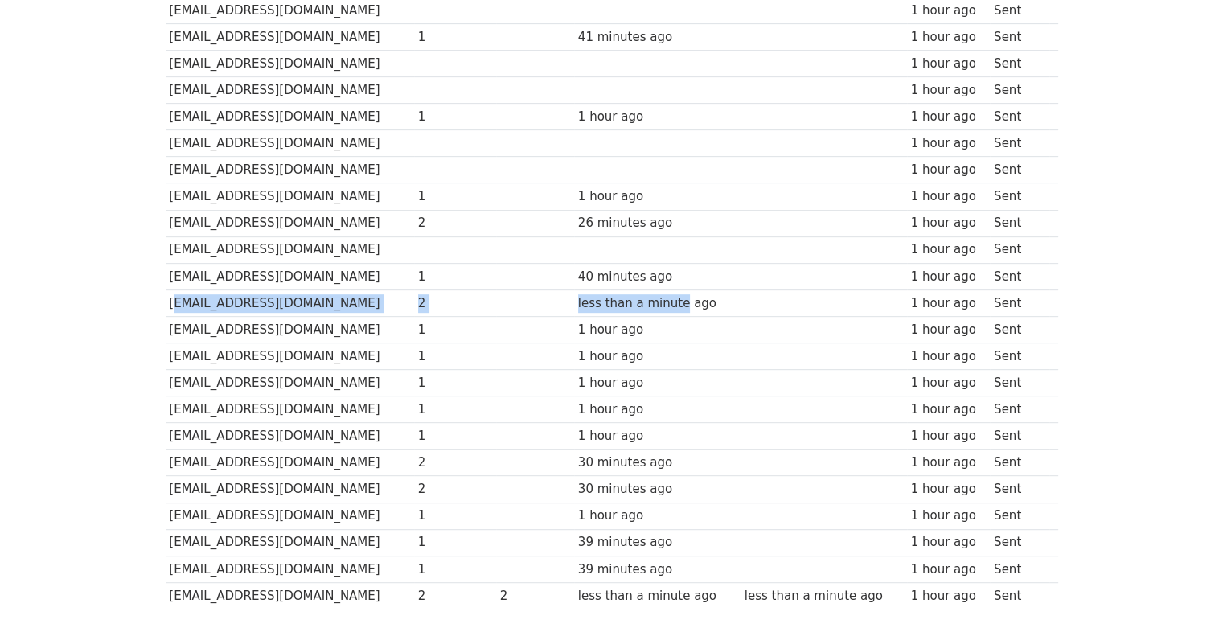
drag, startPoint x: 670, startPoint y: 296, endPoint x: 167, endPoint y: 297, distance: 503.3
click at [167, 297] on tr "carlos9977a@gmail.com 2 less than a minute ago 1 hour ago Sent" at bounding box center [612, 302] width 892 height 27
drag, startPoint x: 592, startPoint y: 308, endPoint x: 610, endPoint y: 310, distance: 18.6
click at [594, 308] on td "less than a minute ago" at bounding box center [657, 302] width 166 height 27
click at [717, 322] on div "1 hour ago" at bounding box center [657, 330] width 158 height 18
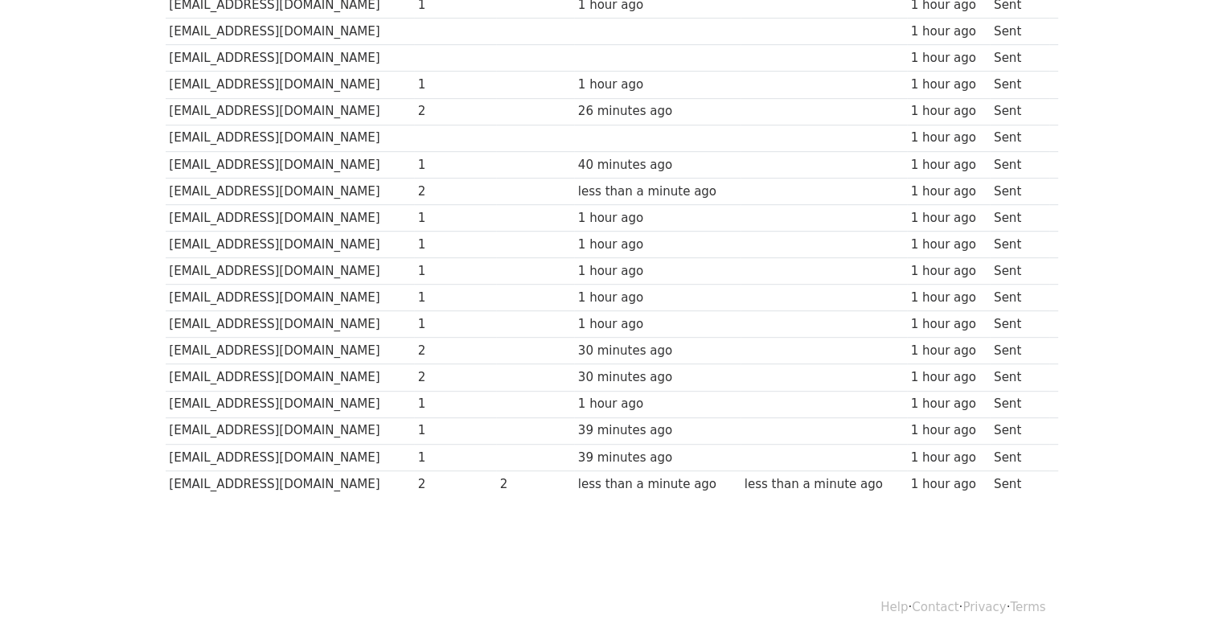
scroll to position [843, 0]
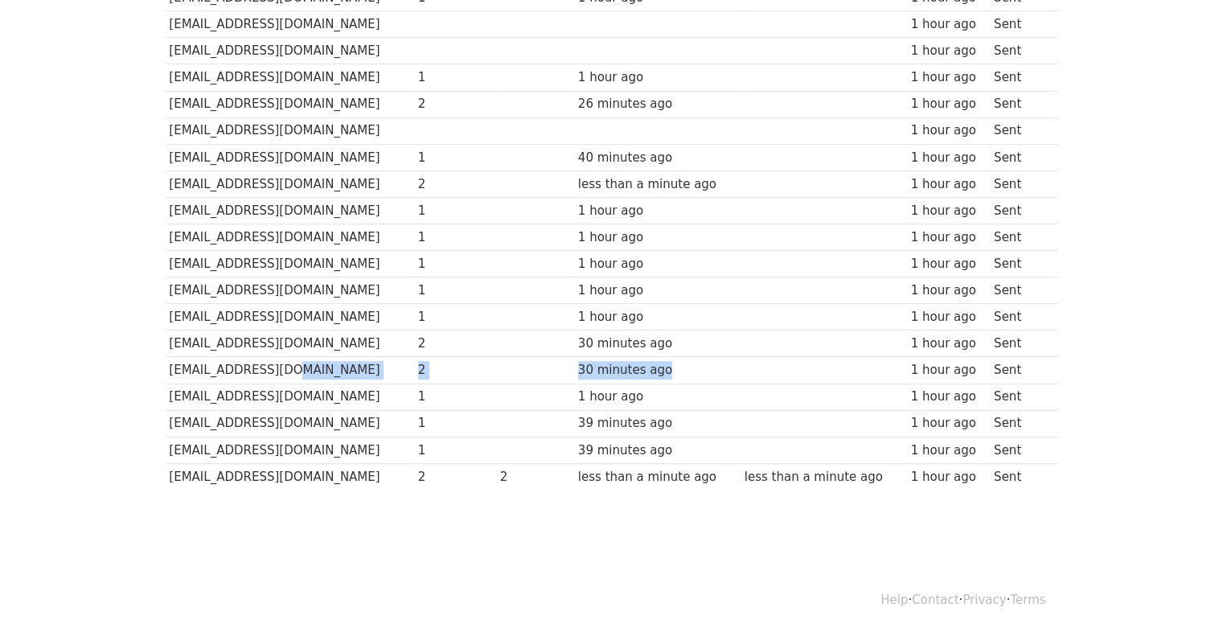
drag, startPoint x: 662, startPoint y: 361, endPoint x: 273, endPoint y: 355, distance: 389.1
click at [270, 357] on tr "pitooo@gmail.com 2 30 minutes ago 1 hour ago Sent" at bounding box center [612, 370] width 892 height 27
click at [256, 340] on td "[EMAIL_ADDRESS][DOMAIN_NAME]" at bounding box center [290, 343] width 248 height 27
drag, startPoint x: 684, startPoint y: 340, endPoint x: 640, endPoint y: 380, distance: 59.8
click at [293, 339] on tr "yesicavelazquez389@gmail.com 2 30 minutes ago 1 hour ago Sent" at bounding box center [612, 343] width 892 height 27
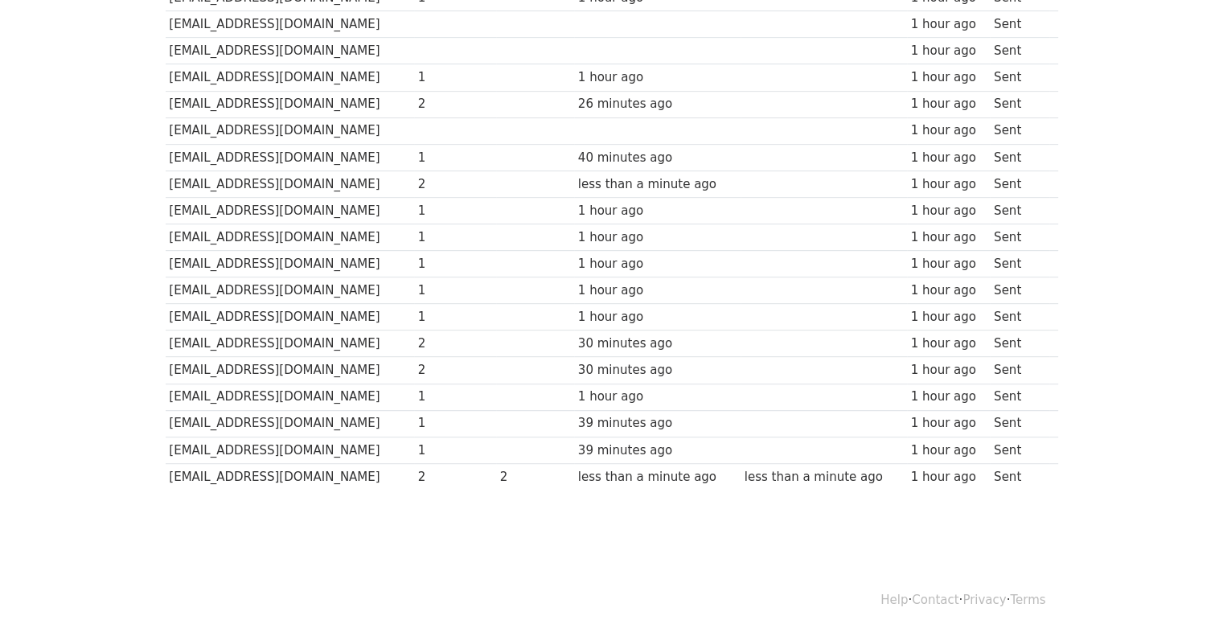
click at [652, 414] on div "39 minutes ago" at bounding box center [657, 423] width 158 height 18
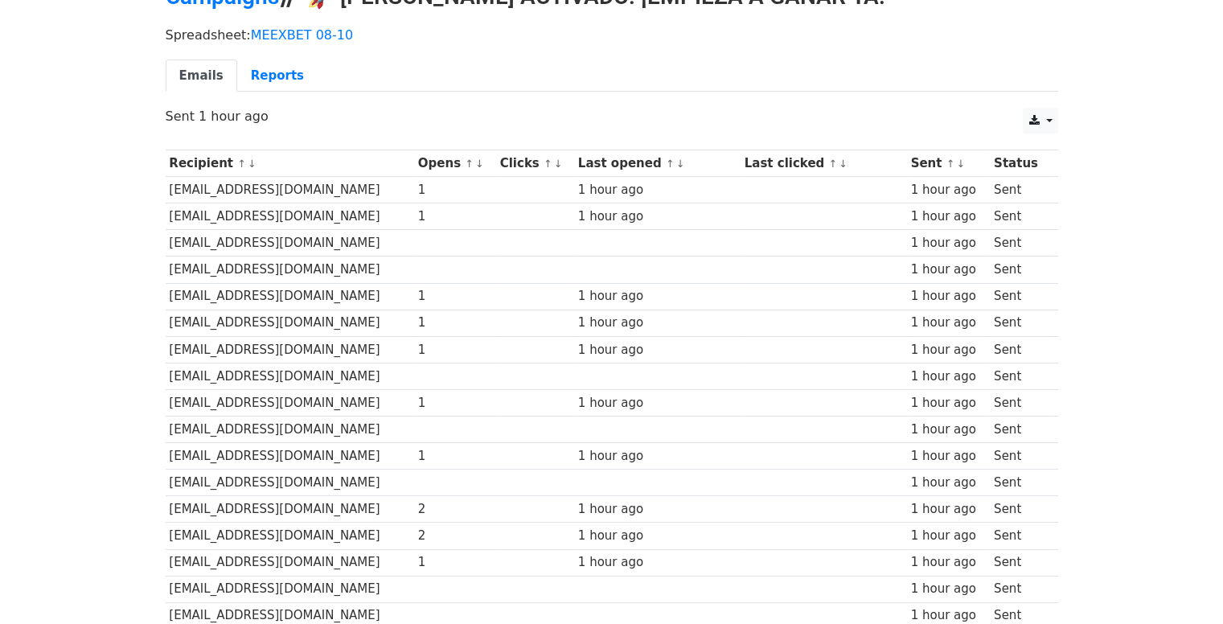
scroll to position [241, 0]
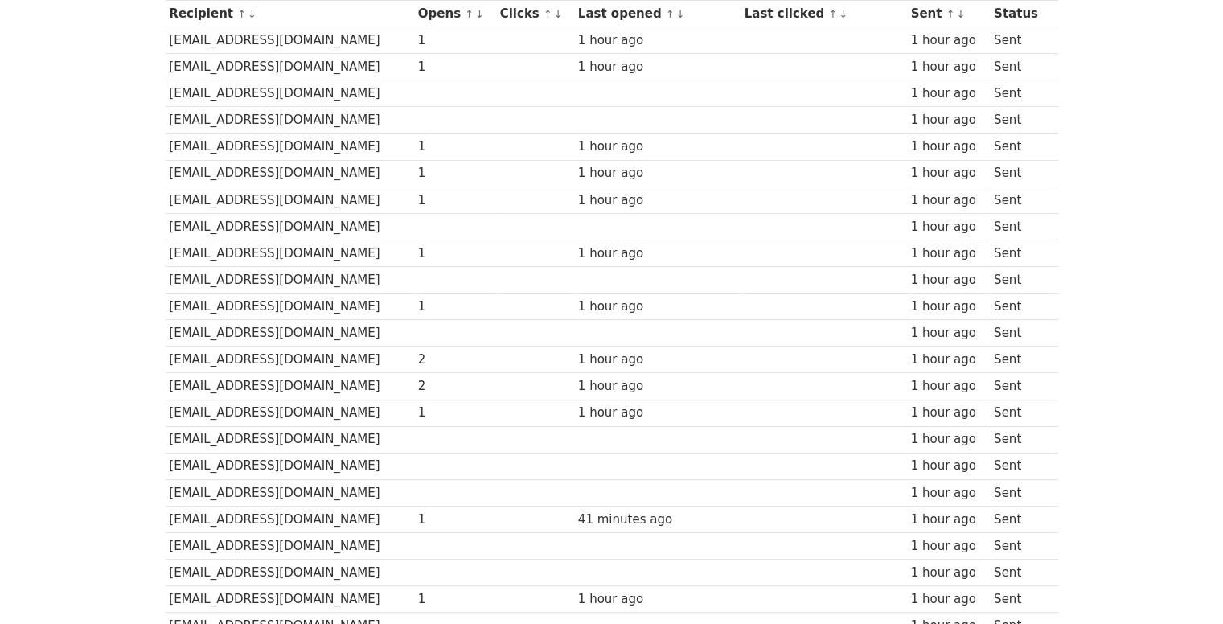
click at [703, 283] on td at bounding box center [657, 280] width 166 height 27
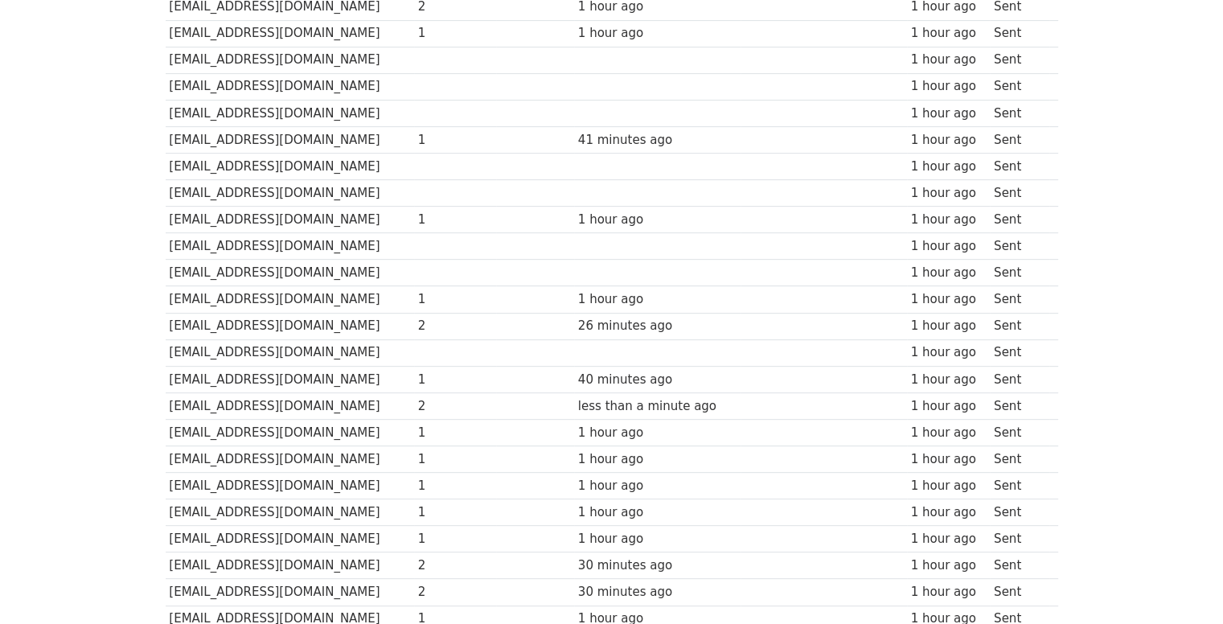
scroll to position [724, 0]
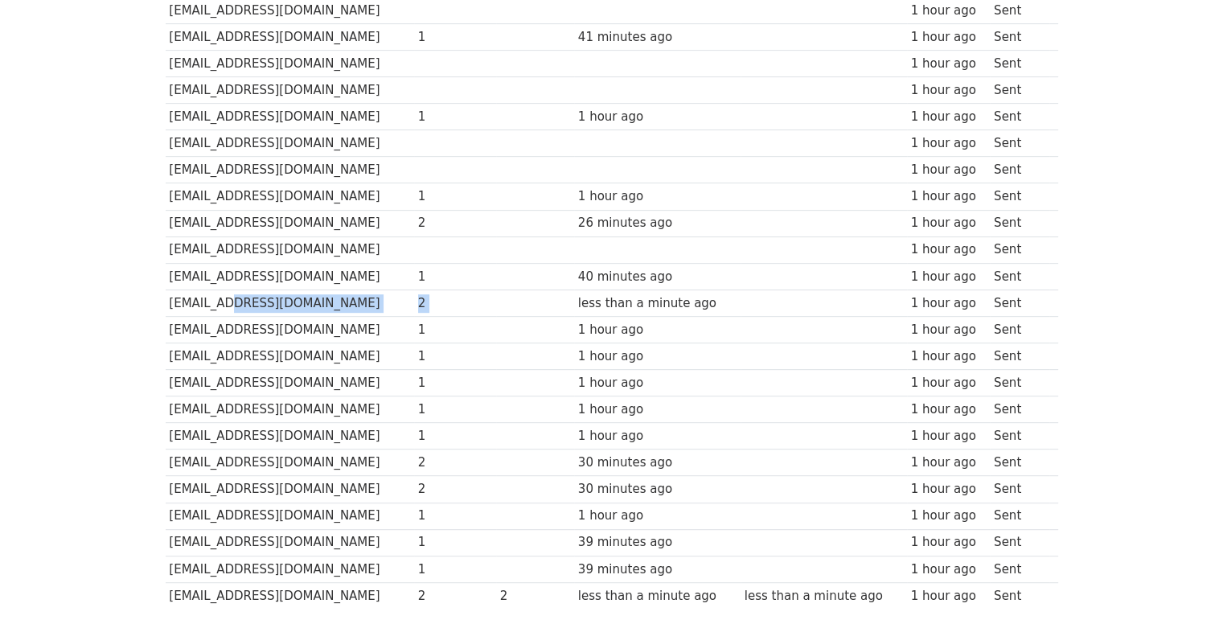
drag, startPoint x: 215, startPoint y: 298, endPoint x: 510, endPoint y: 298, distance: 294.2
click at [510, 298] on tr "carlos9977a@gmail.com 2 less than a minute ago 1 hour ago Sent" at bounding box center [612, 302] width 892 height 27
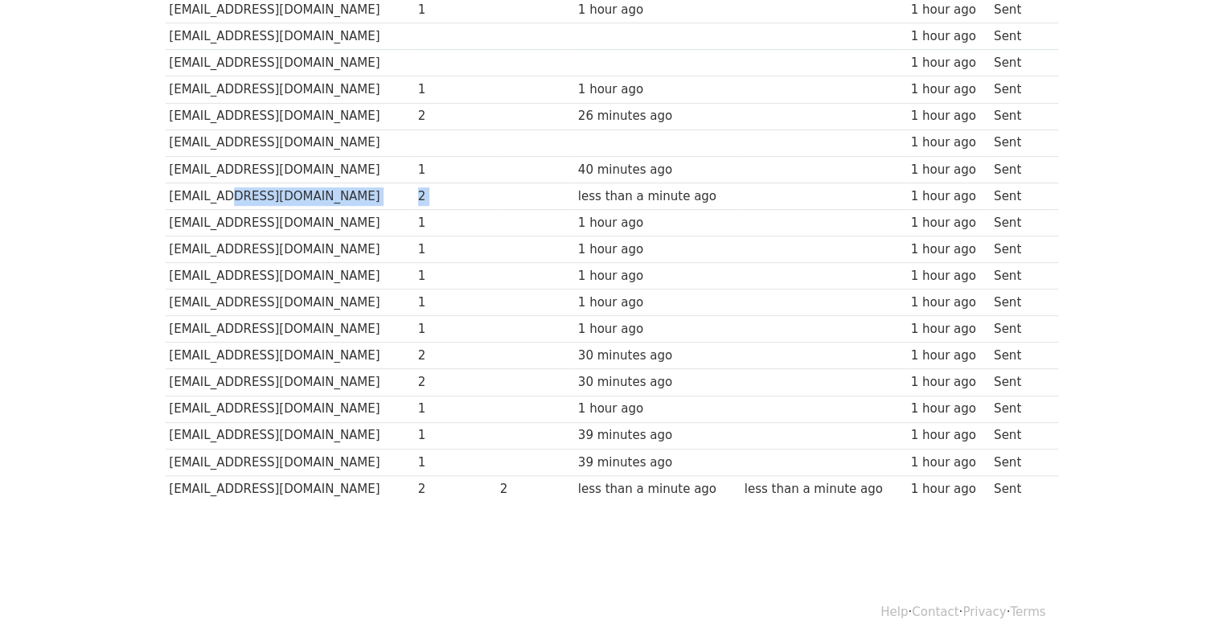
scroll to position [843, 0]
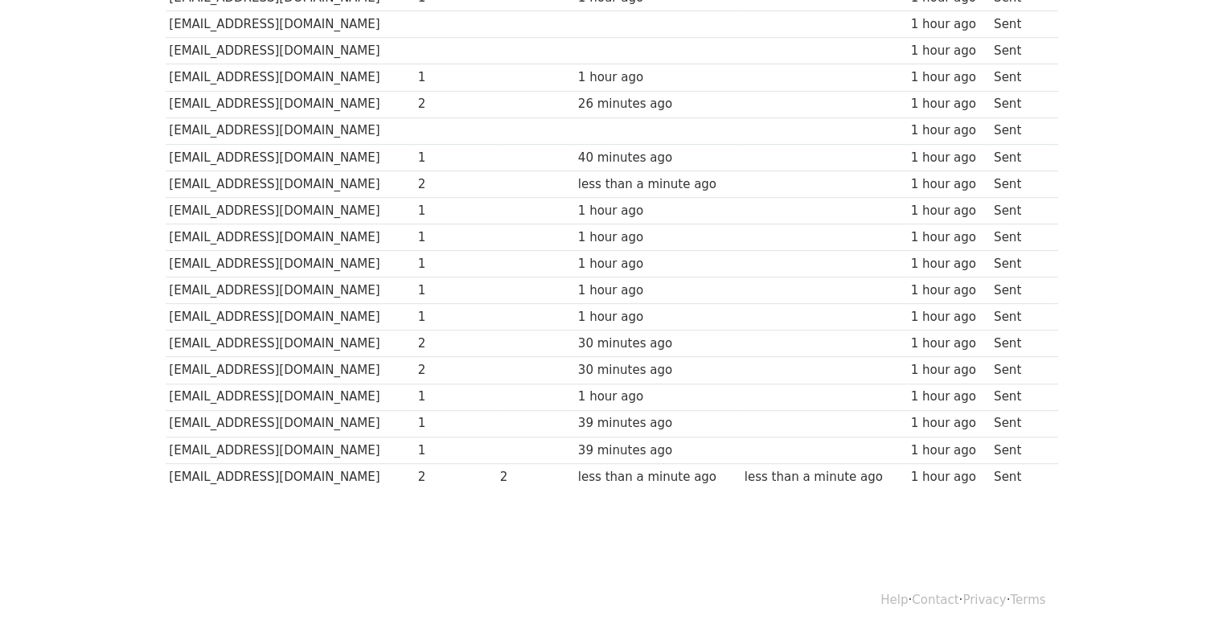
click at [513, 383] on td at bounding box center [535, 396] width 78 height 27
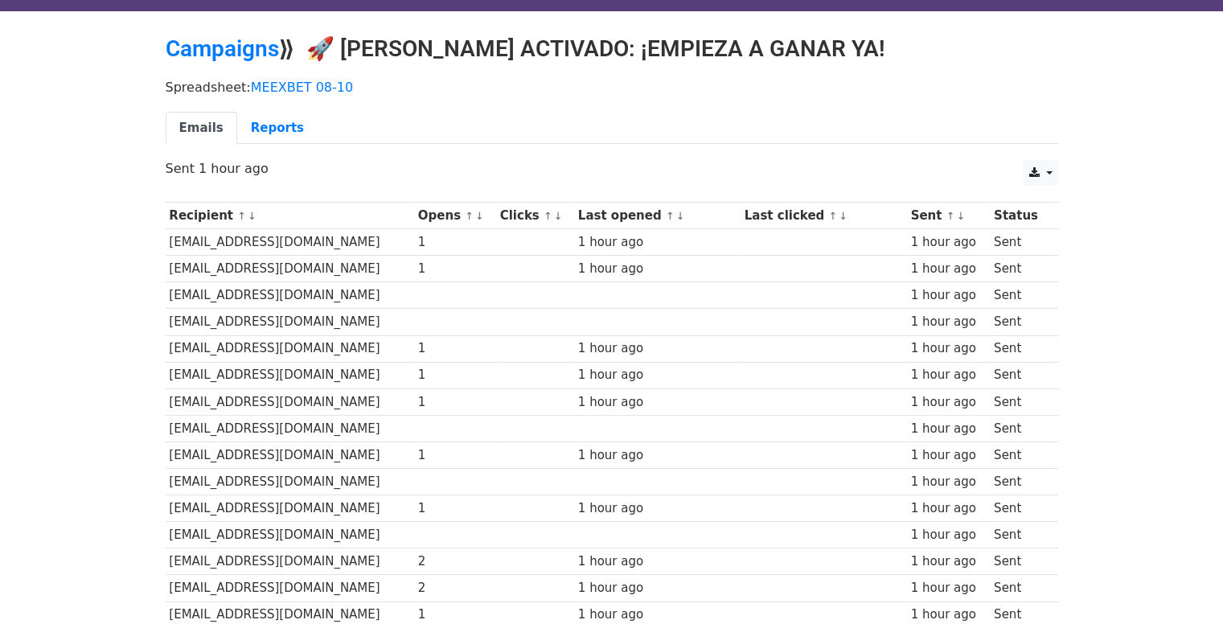
scroll to position [39, 0]
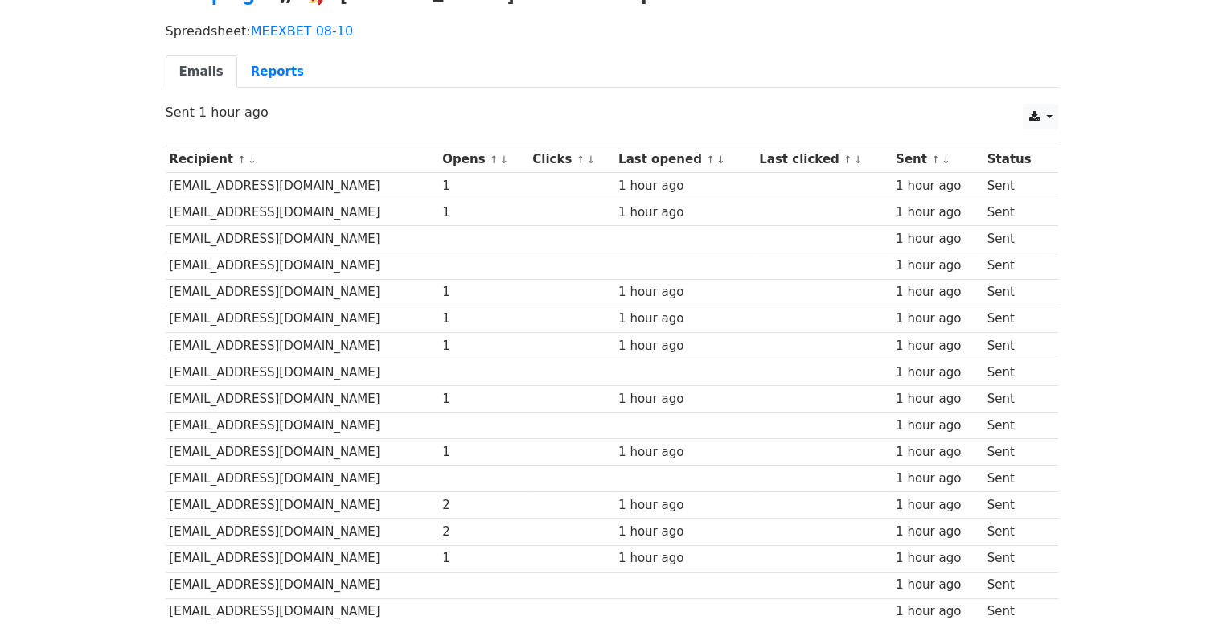
scroll to position [161, 0]
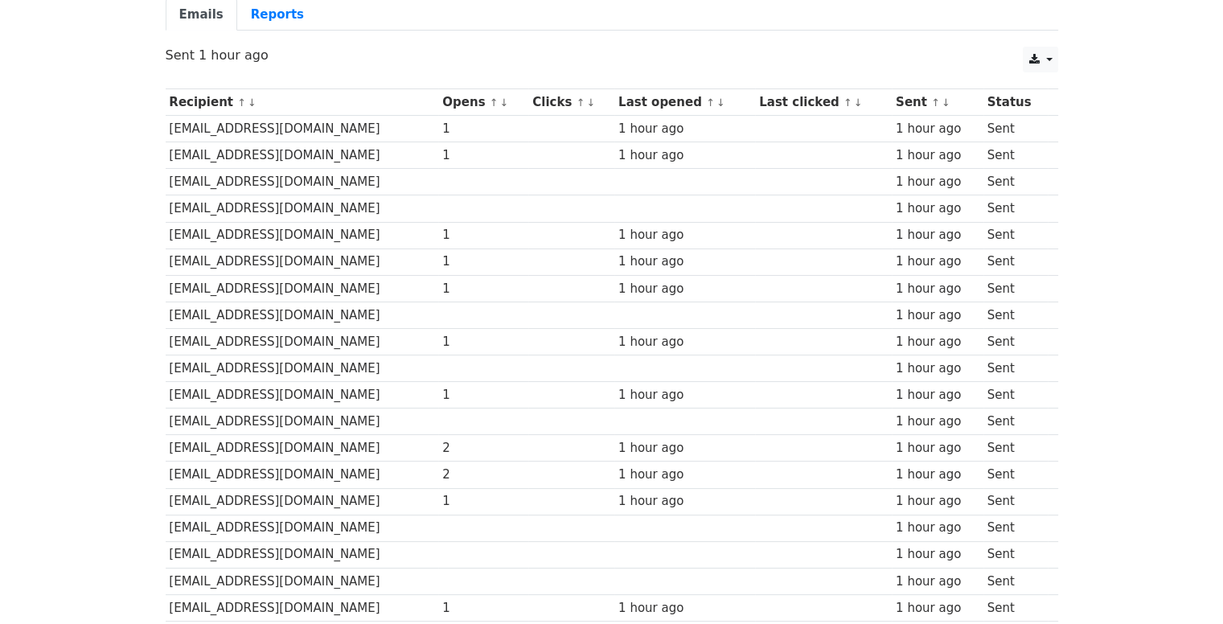
click at [613, 347] on td at bounding box center [571, 341] width 86 height 27
click at [581, 31] on div "Emails Reports" at bounding box center [612, 18] width 916 height 41
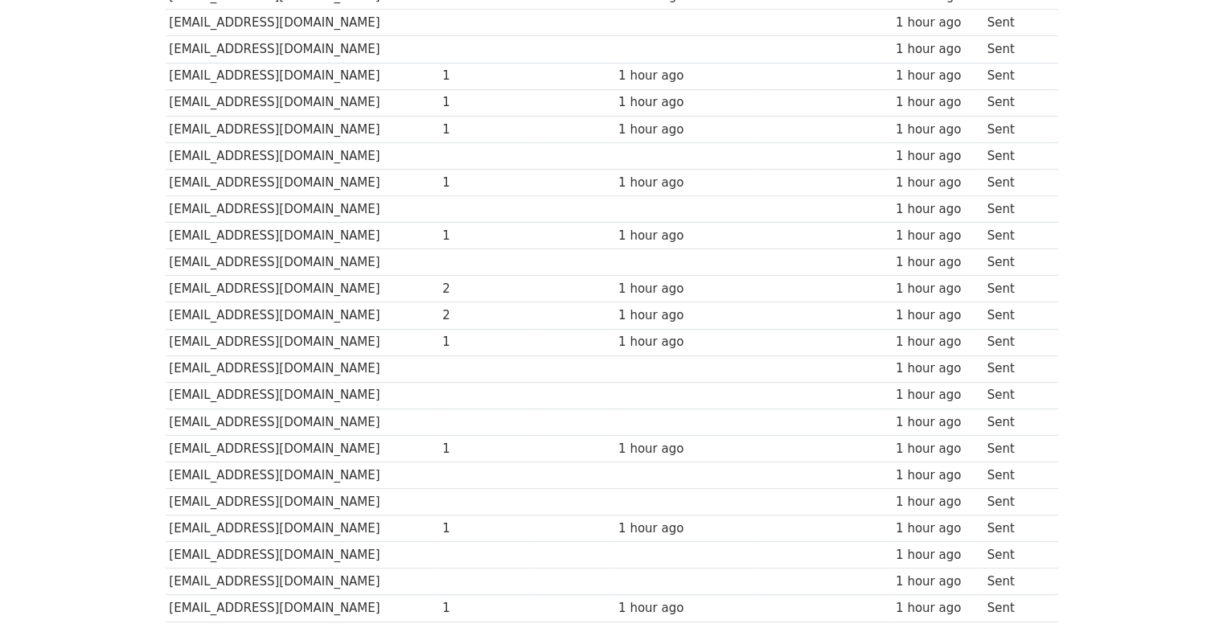
scroll to position [280, 0]
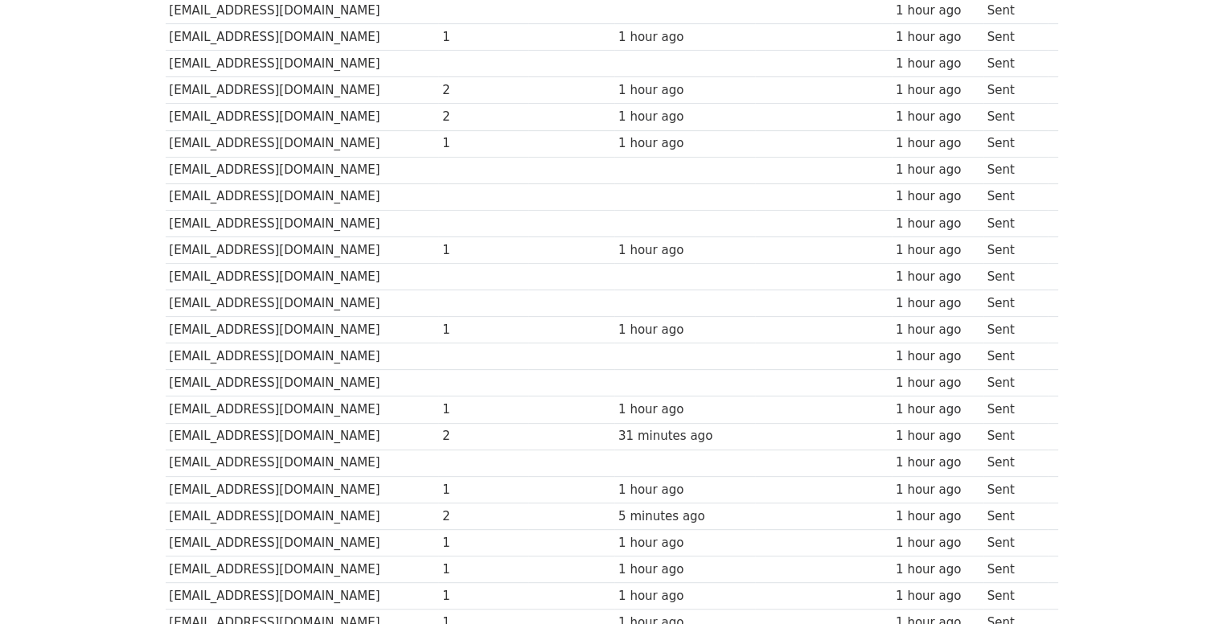
scroll to position [441, 0]
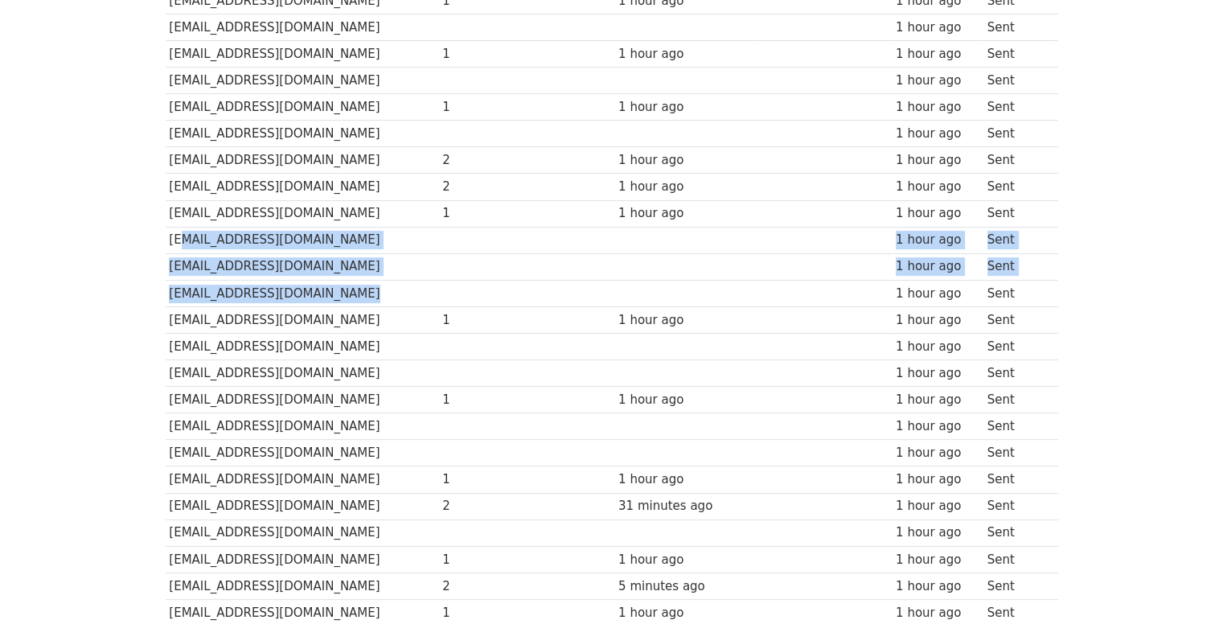
drag, startPoint x: 671, startPoint y: 276, endPoint x: 175, endPoint y: 236, distance: 497.7
click at [175, 236] on tbody "Recipient ↑ ↓ Opens ↑ ↓ Clicks ↑ ↓ Last opened ↑ ↓ Last clicked ↑ ↓ Sent ↑ ↓ St…" at bounding box center [612, 346] width 892 height 1090
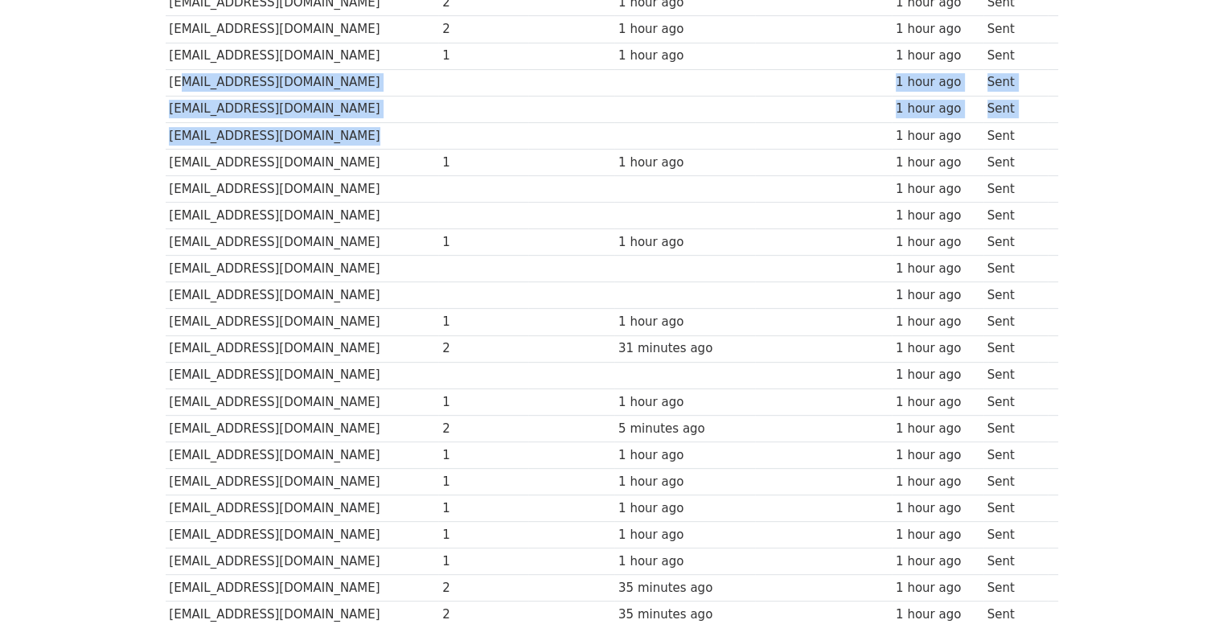
scroll to position [601, 0]
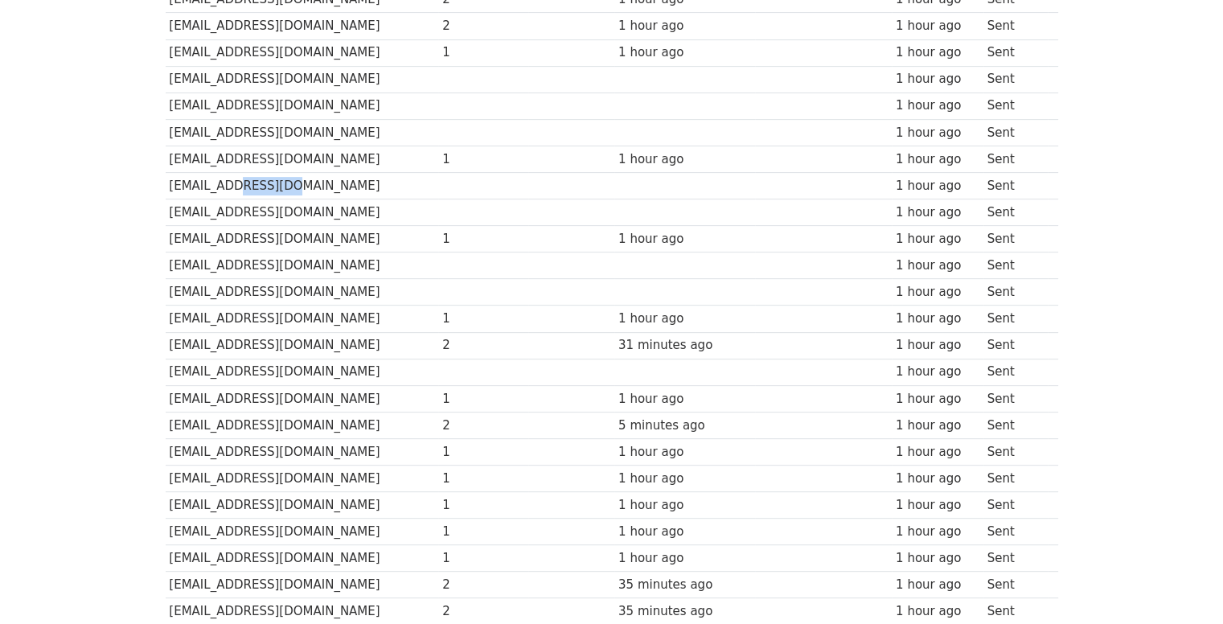
drag, startPoint x: 227, startPoint y: 182, endPoint x: 289, endPoint y: 187, distance: 62.1
click at [289, 187] on td "[EMAIL_ADDRESS][DOMAIN_NAME]" at bounding box center [302, 185] width 273 height 27
click at [244, 138] on td "[EMAIL_ADDRESS][DOMAIN_NAME]" at bounding box center [302, 132] width 273 height 27
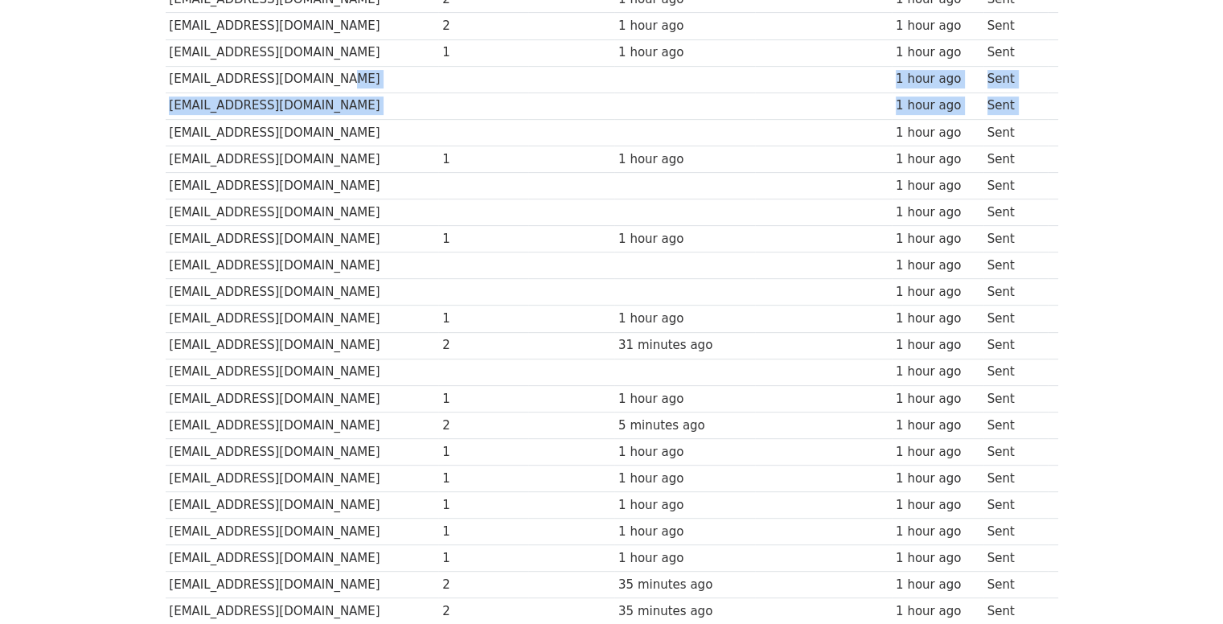
drag, startPoint x: 173, startPoint y: 124, endPoint x: 316, endPoint y: 82, distance: 149.1
click at [316, 82] on tbody "Recipient ↑ ↓ Opens ↑ ↓ Clicks ↑ ↓ Last opened ↑ ↓ Last clicked ↑ ↓ Sent ↑ ↓ St…" at bounding box center [612, 186] width 892 height 1090
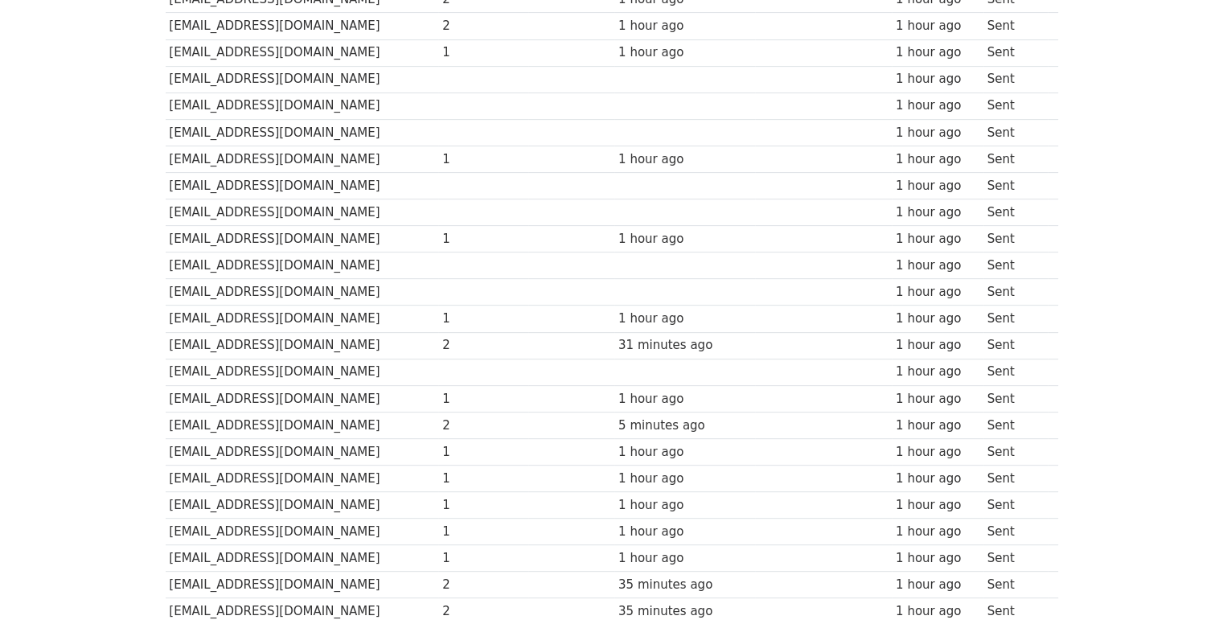
click at [411, 232] on td "[EMAIL_ADDRESS][DOMAIN_NAME]" at bounding box center [302, 239] width 273 height 27
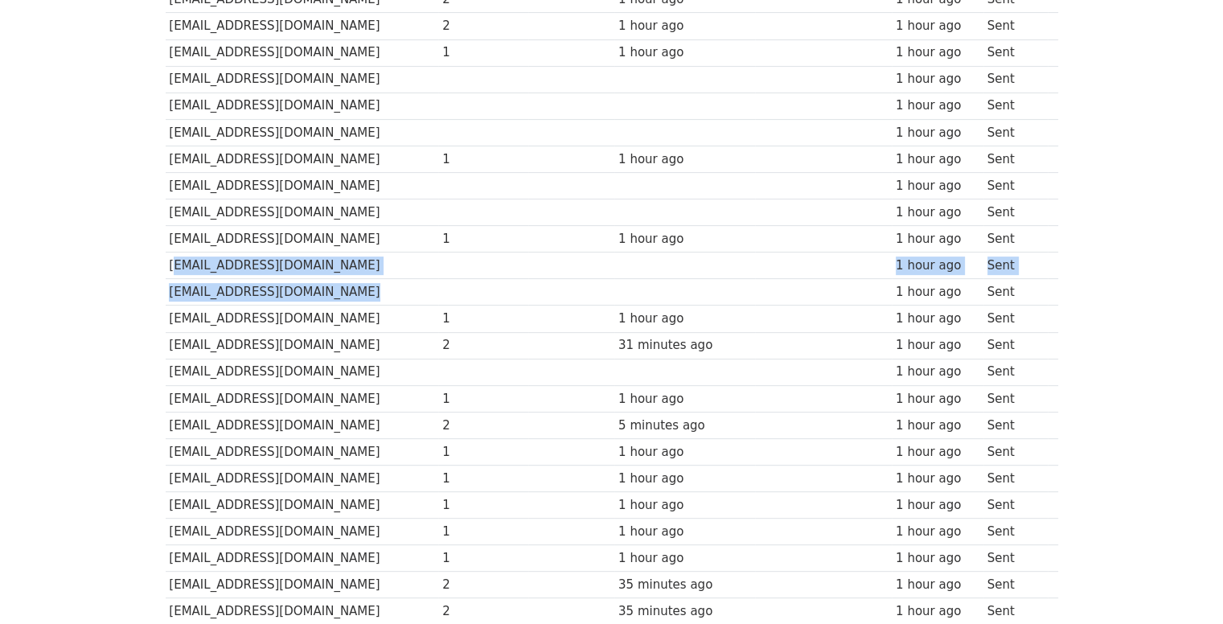
drag, startPoint x: 492, startPoint y: 292, endPoint x: 164, endPoint y: 262, distance: 329.4
click at [166, 262] on tbody "Recipient ↑ ↓ Opens ↑ ↓ Clicks ↑ ↓ Last opened ↑ ↓ Last clicked ↑ ↓ Sent ↑ ↓ St…" at bounding box center [612, 186] width 892 height 1090
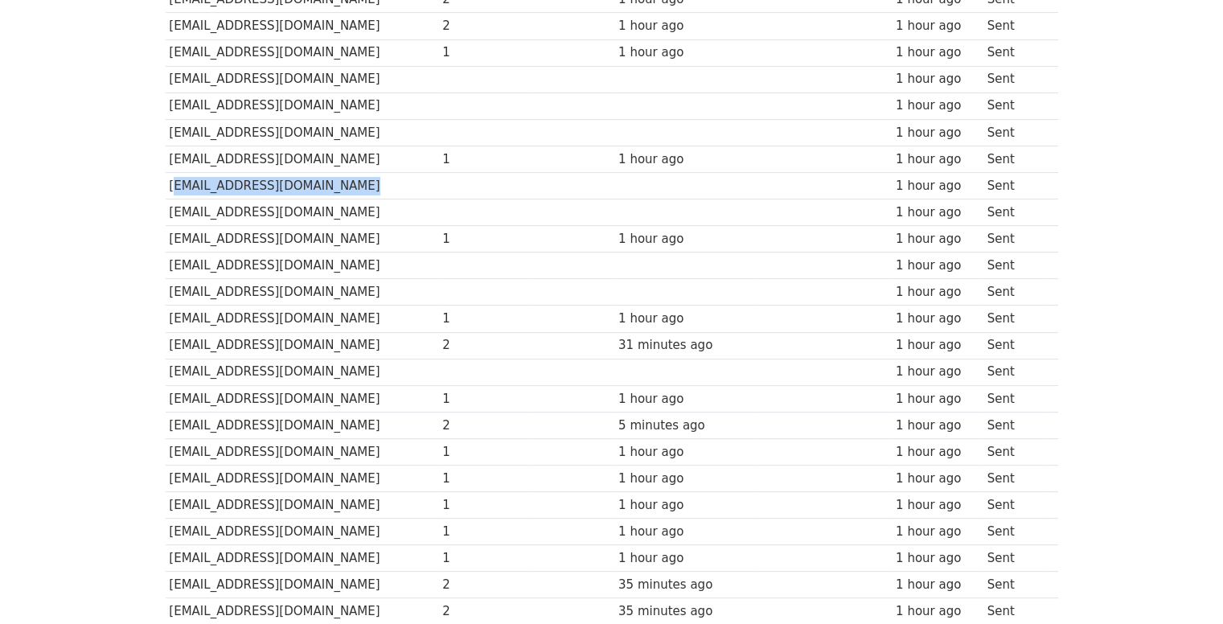
drag, startPoint x: 166, startPoint y: 174, endPoint x: 590, endPoint y: 187, distance: 424.7
click at [637, 192] on tr "sfhss@hotmail.com 1 hour ago Sent" at bounding box center [612, 185] width 892 height 27
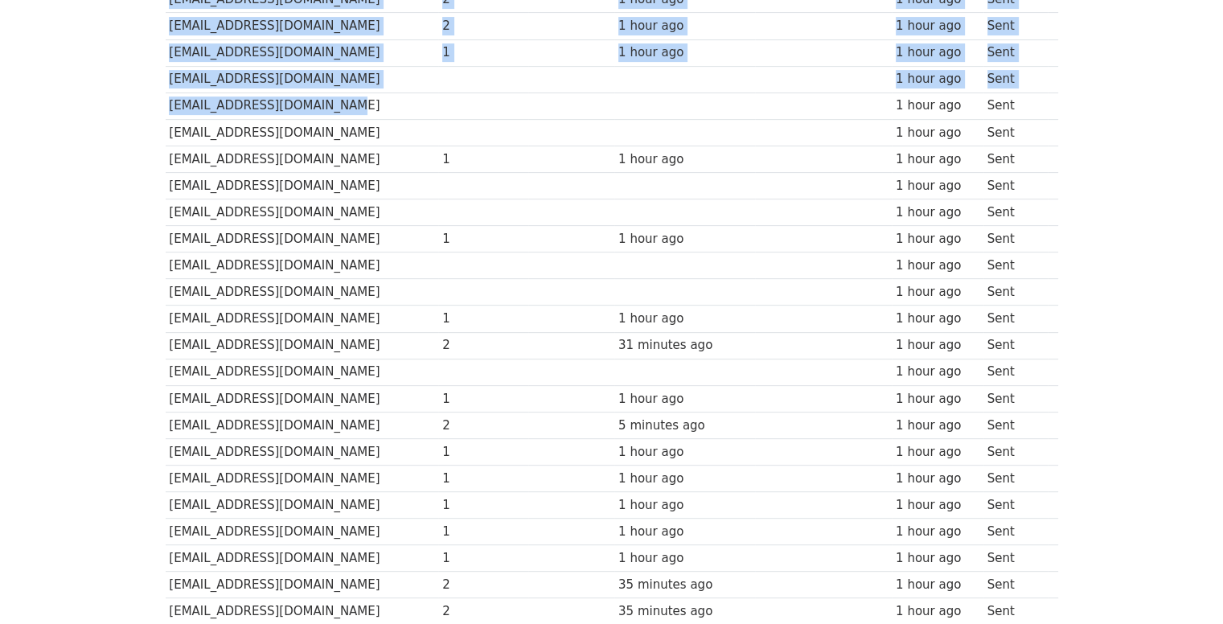
drag, startPoint x: 163, startPoint y: 100, endPoint x: 396, endPoint y: 110, distance: 232.6
click at [395, 110] on div "Recipient ↑ ↓ Opens ↑ ↓ Clicks ↑ ↓ Last opened ↑ ↓ Last clicked ↑ ↓ Sent ↑ ↓ St…" at bounding box center [612, 188] width 916 height 1112
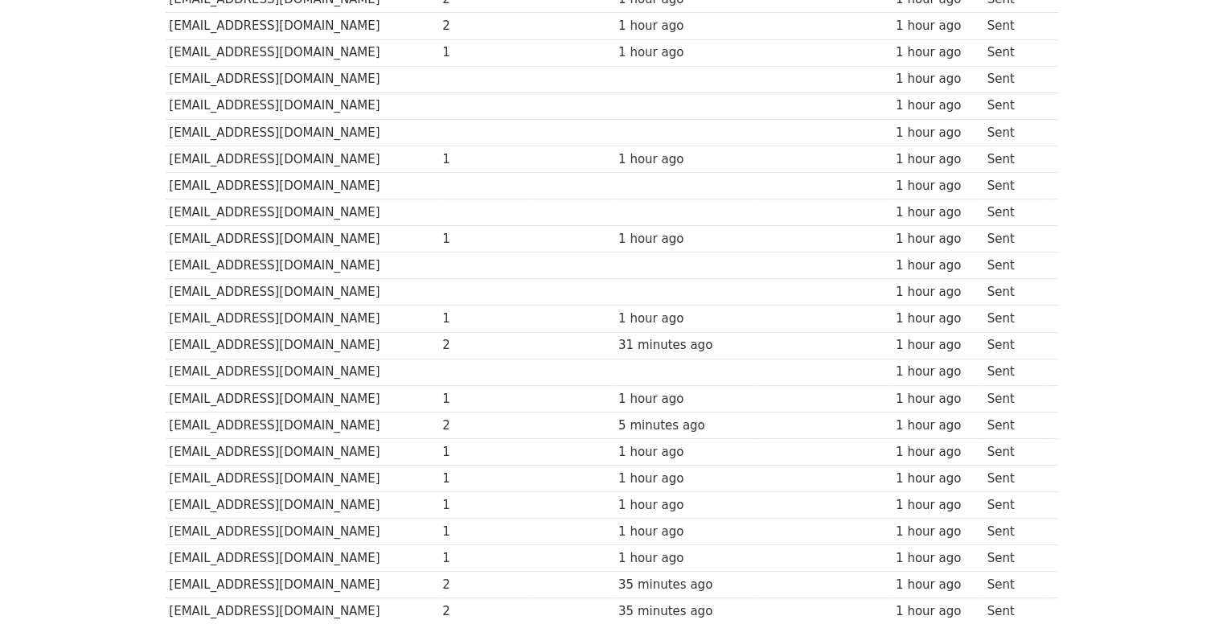
click at [521, 109] on td at bounding box center [483, 105] width 90 height 27
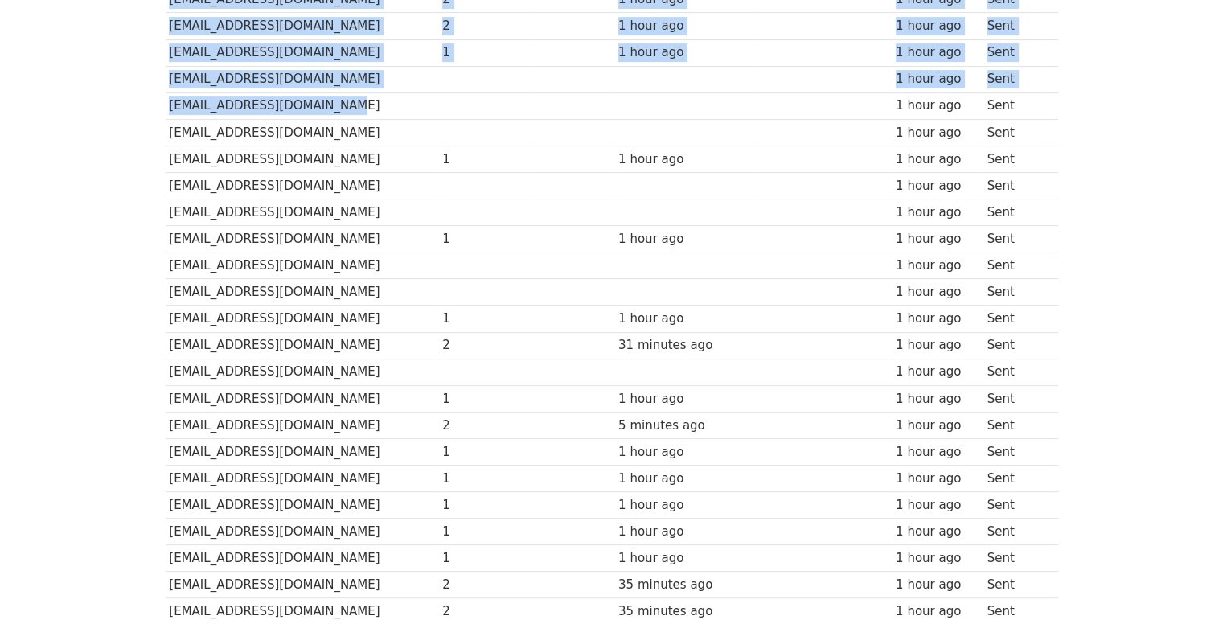
drag, startPoint x: 384, startPoint y: 107, endPoint x: 158, endPoint y: 78, distance: 227.8
click at [158, 78] on div "Recipient ↑ ↓ Opens ↑ ↓ Clicks ↑ ↓ Last opened ↑ ↓ Last clicked ↑ ↓ Sent ↑ ↓ St…" at bounding box center [612, 188] width 916 height 1112
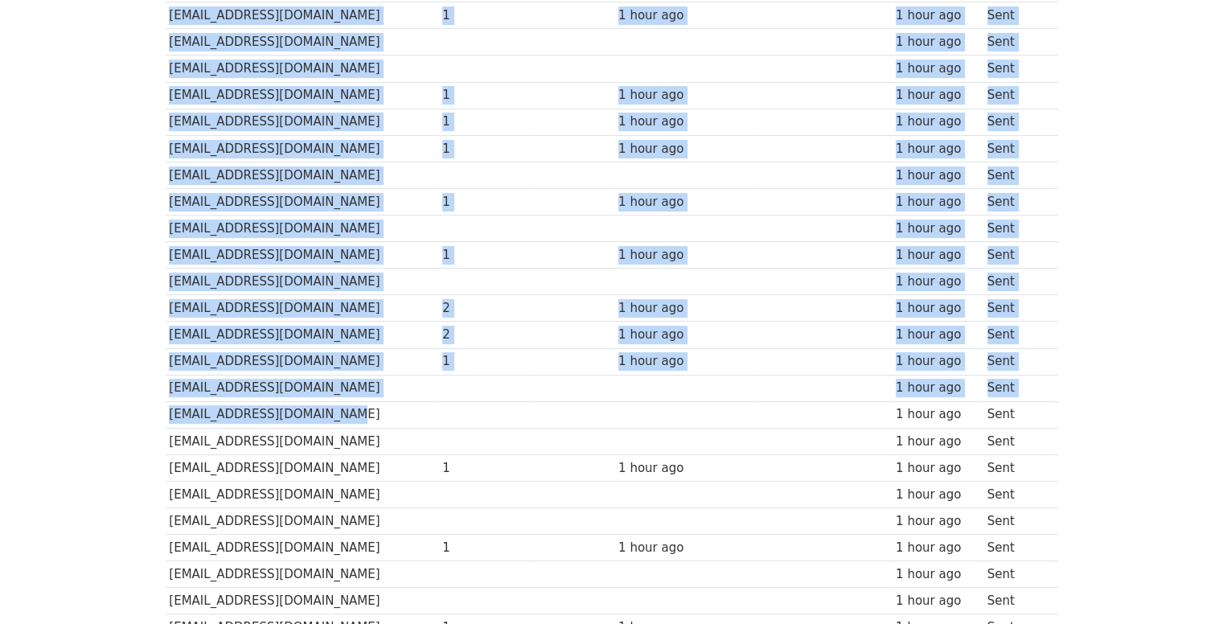
scroll to position [199, 0]
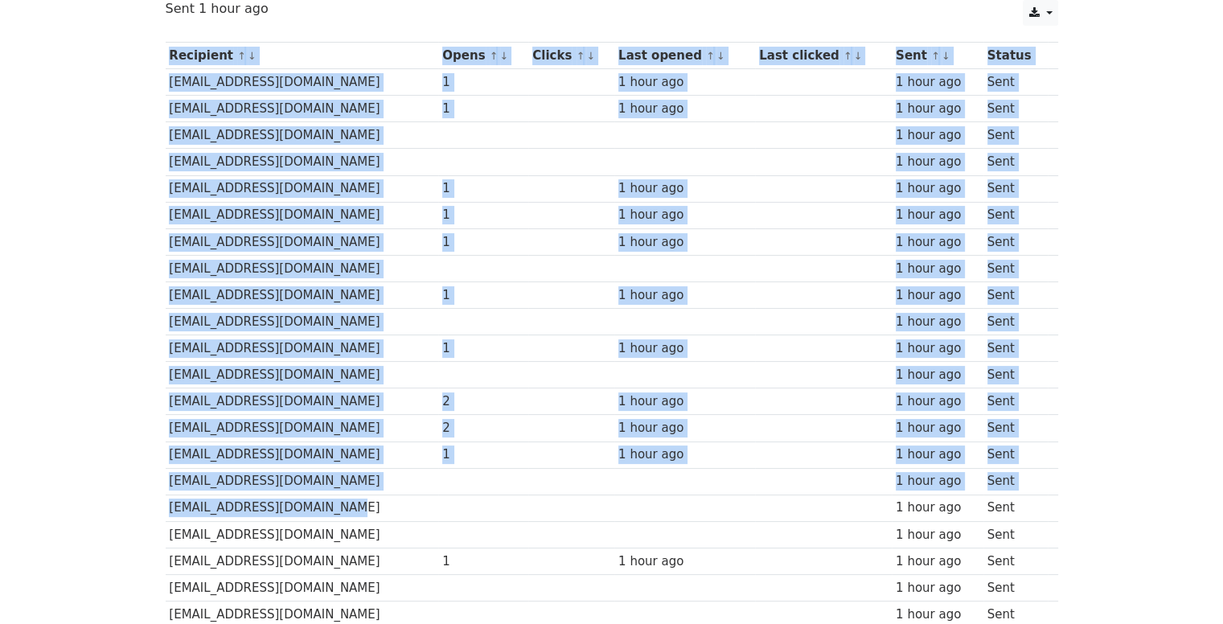
click at [614, 346] on td at bounding box center [571, 348] width 86 height 27
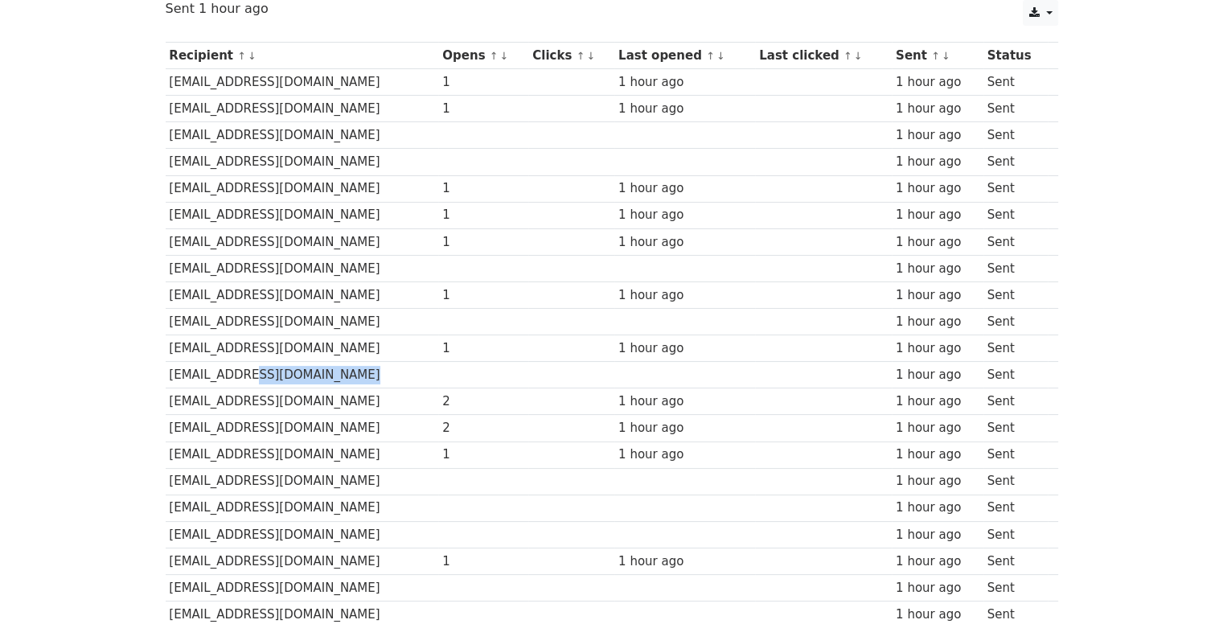
drag, startPoint x: 695, startPoint y: 364, endPoint x: 232, endPoint y: 381, distance: 464.2
click at [232, 381] on tr "xsandraolivo15@gmail.com 1 hour ago Sent" at bounding box center [612, 375] width 892 height 27
click at [641, 313] on td at bounding box center [684, 322] width 141 height 27
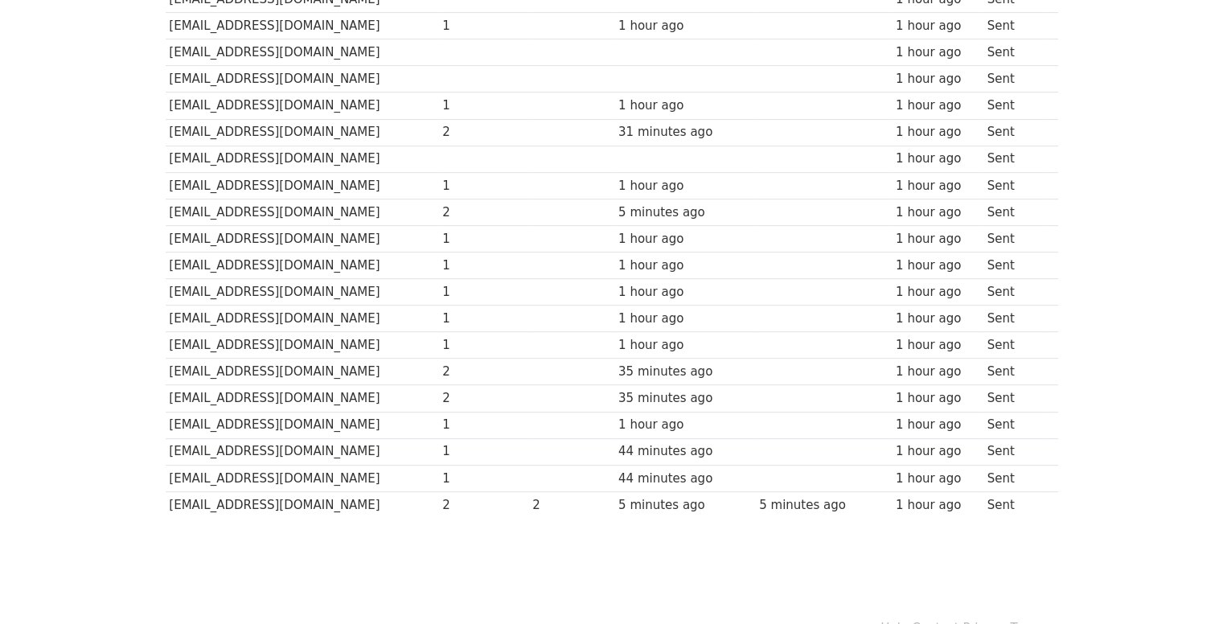
scroll to position [843, 0]
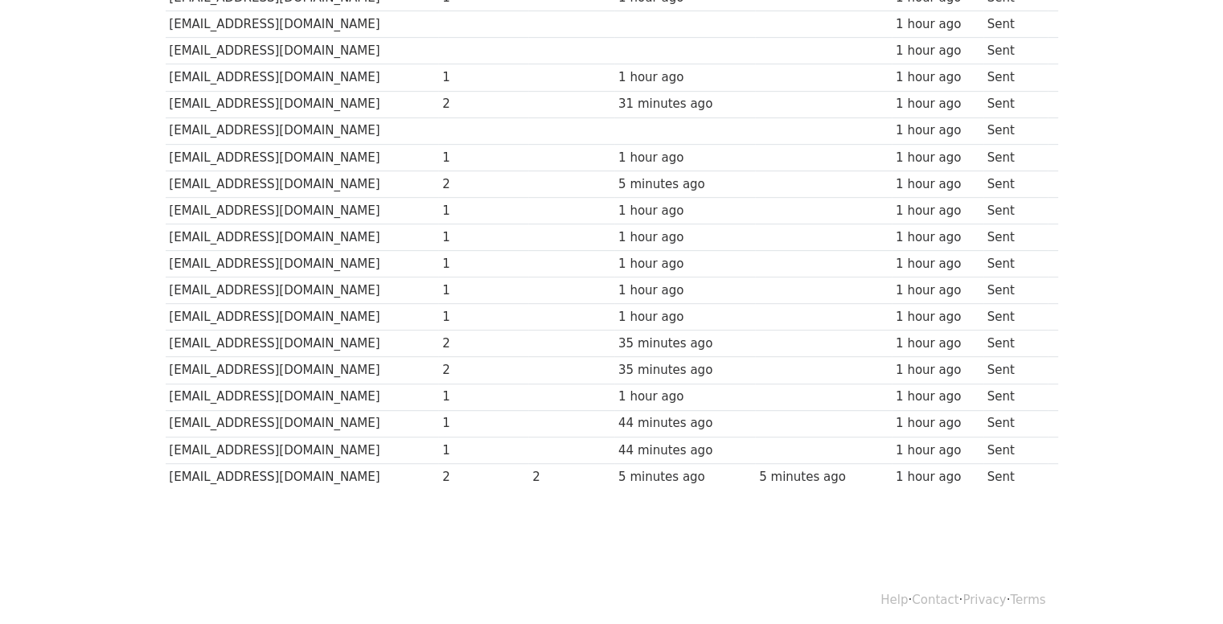
click at [716, 437] on td "44 minutes ago" at bounding box center [684, 450] width 141 height 27
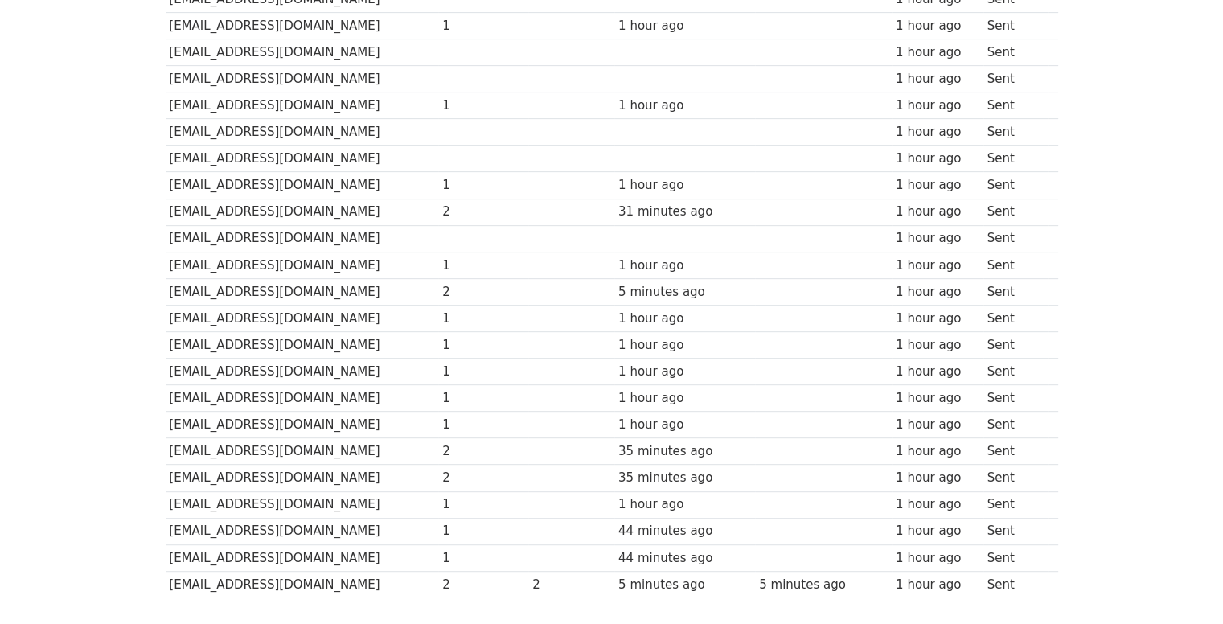
scroll to position [601, 0]
